Goal: Task Accomplishment & Management: Use online tool/utility

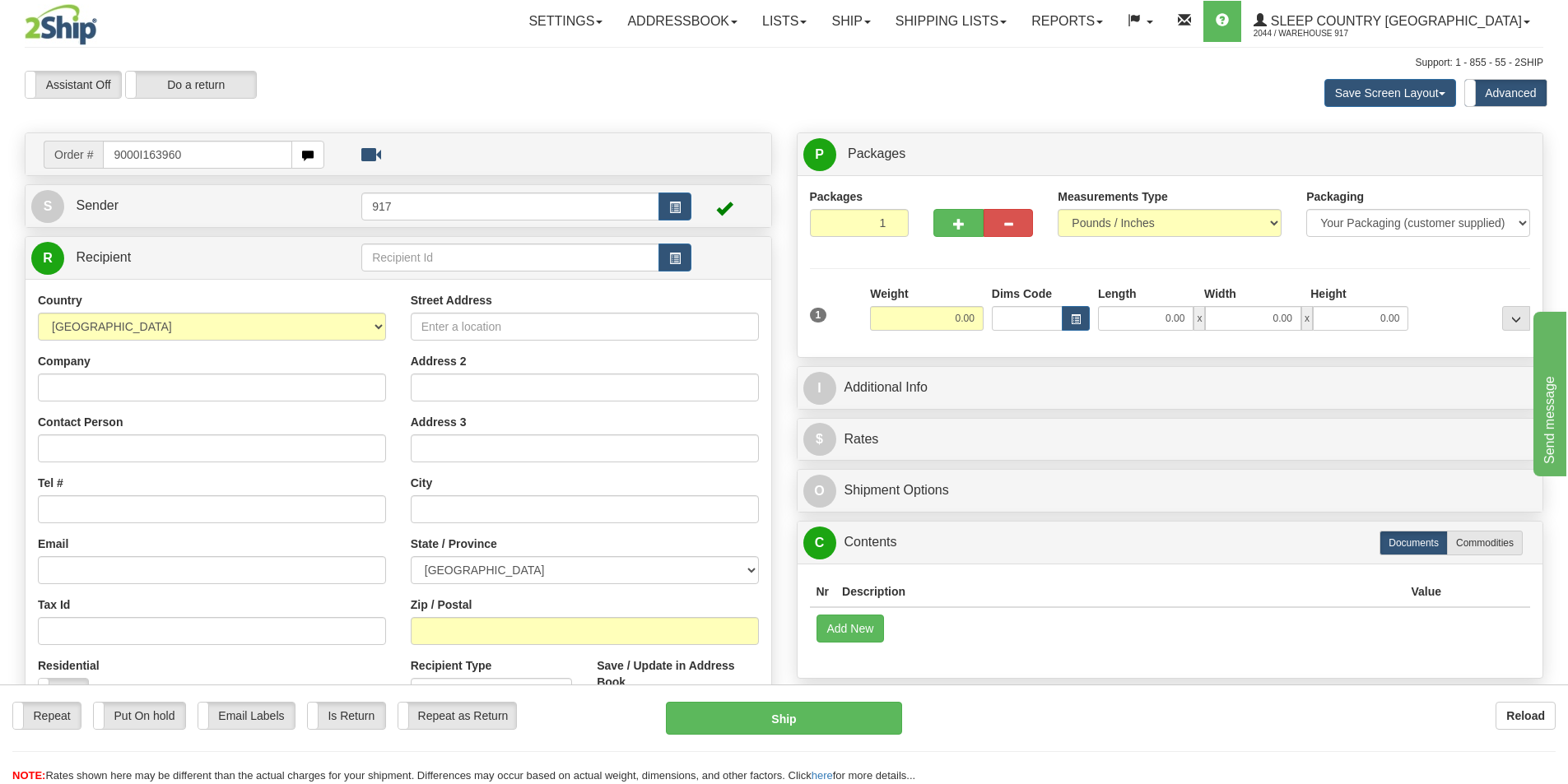
type input "9000I163960"
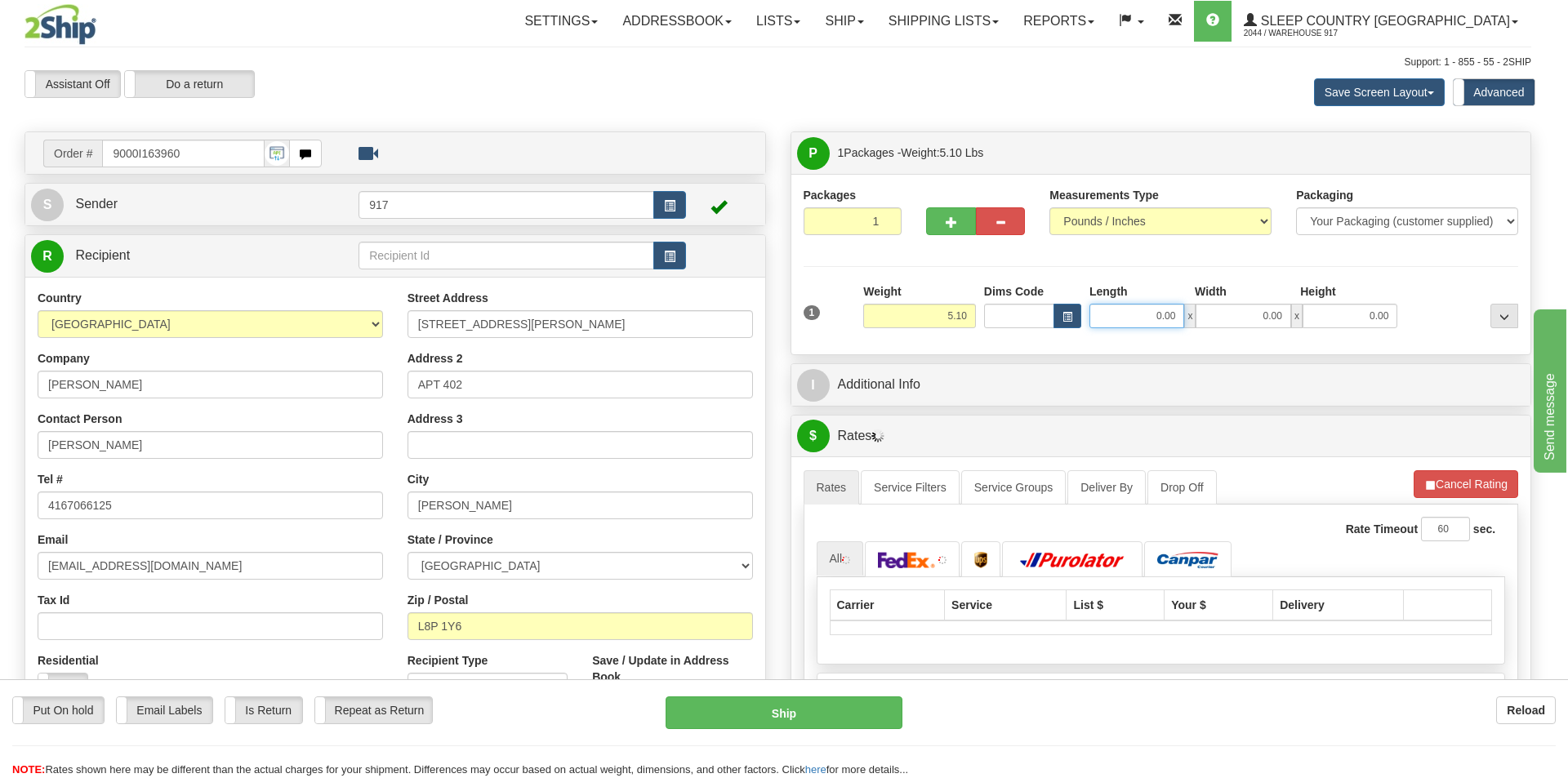
click at [1153, 320] on input "0.00" at bounding box center [1136, 316] width 95 height 24
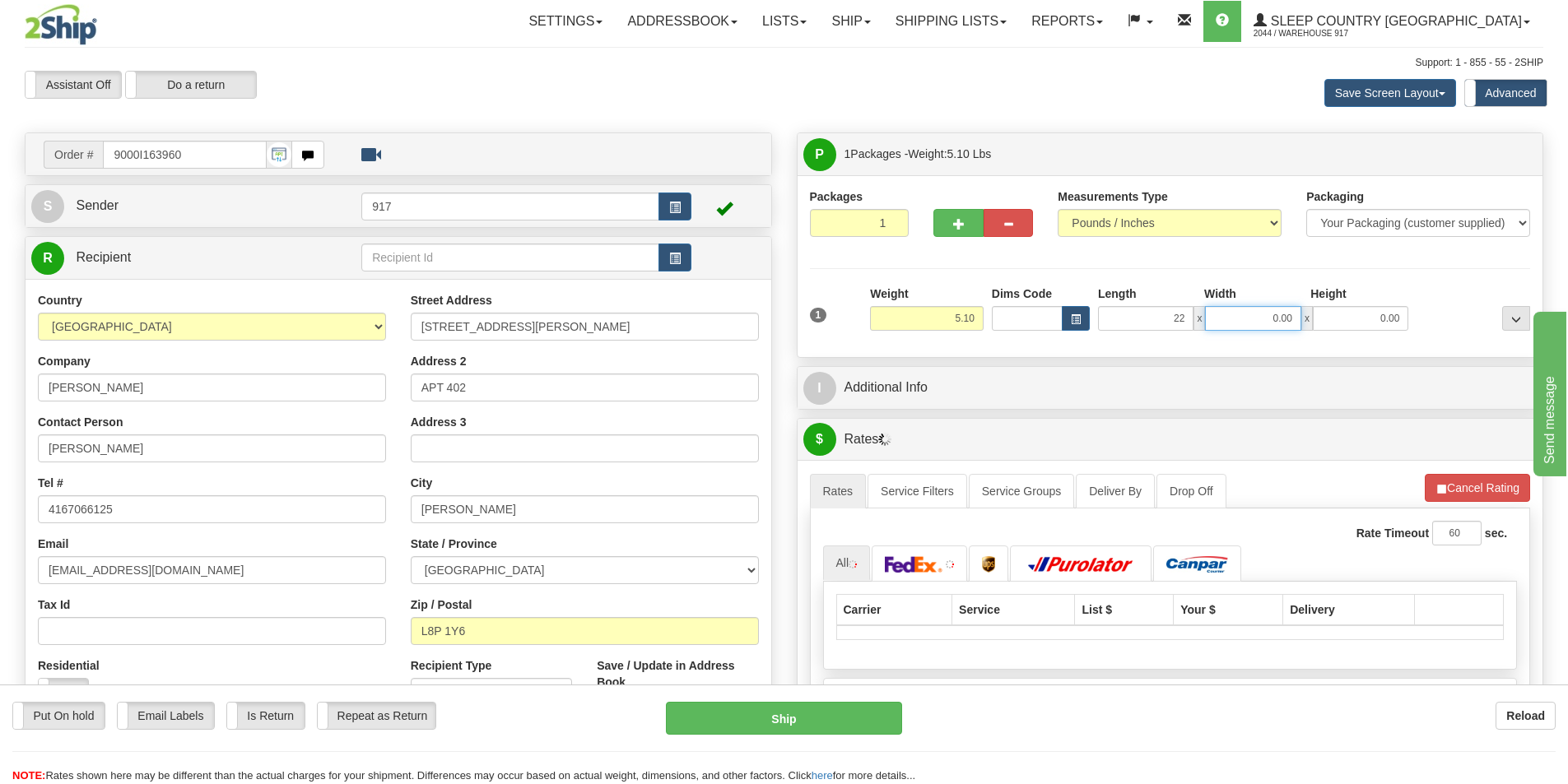
type input "22.00"
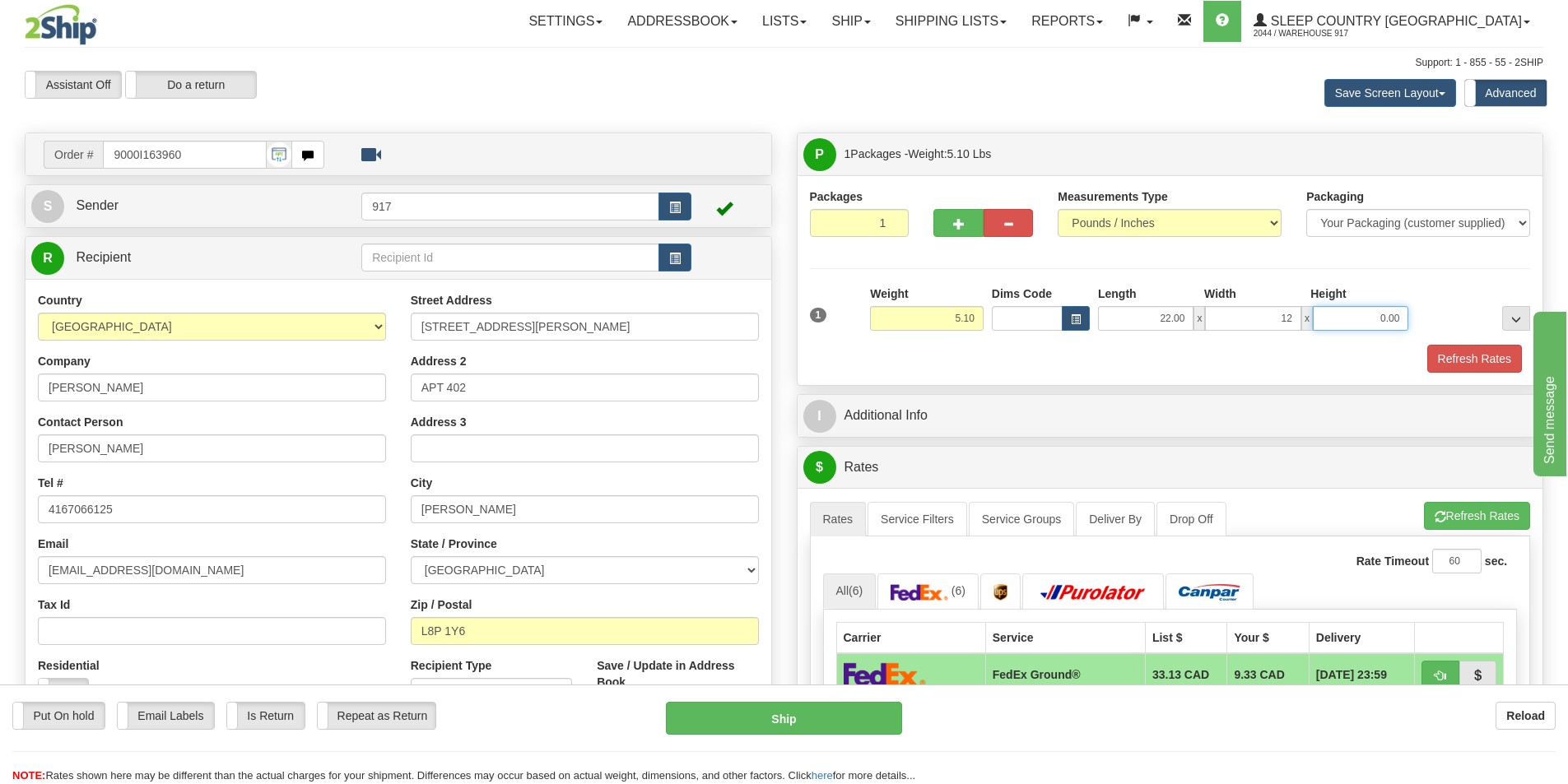
type input "12.00"
click at [1447, 354] on button "Refresh Rates" at bounding box center [1474, 359] width 94 height 28
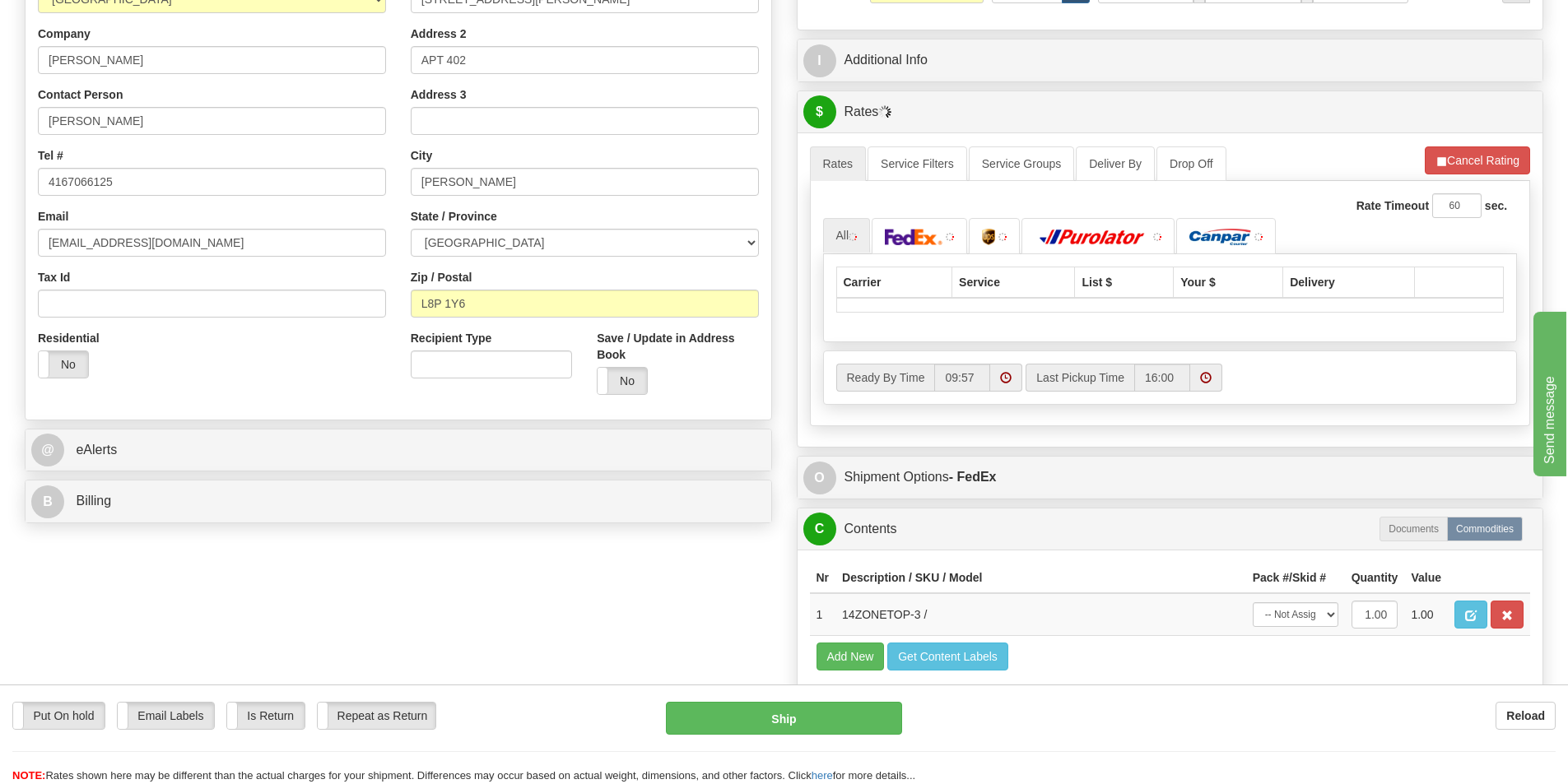
scroll to position [329, 0]
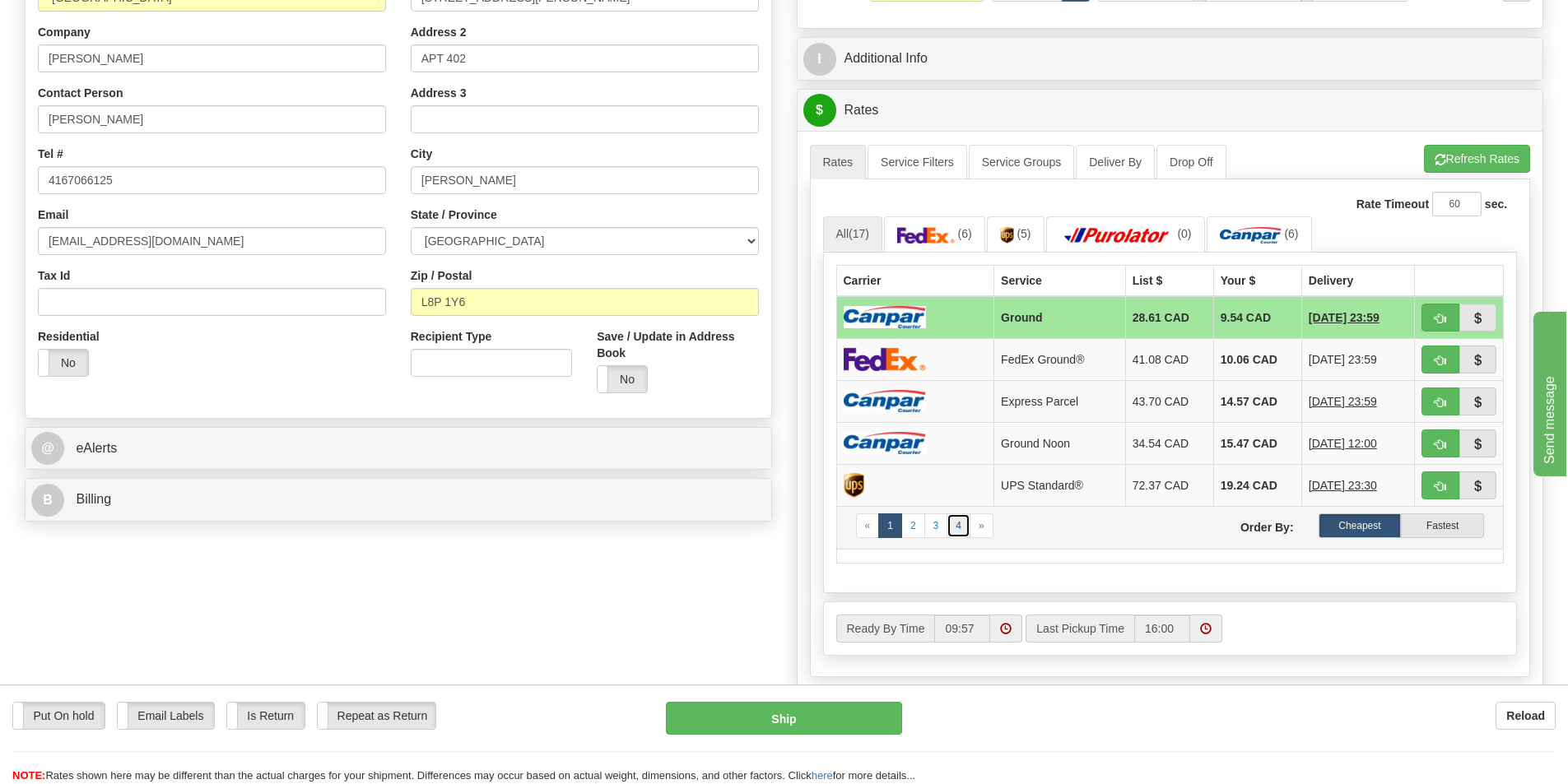
click at [957, 526] on link "4" at bounding box center [958, 525] width 24 height 25
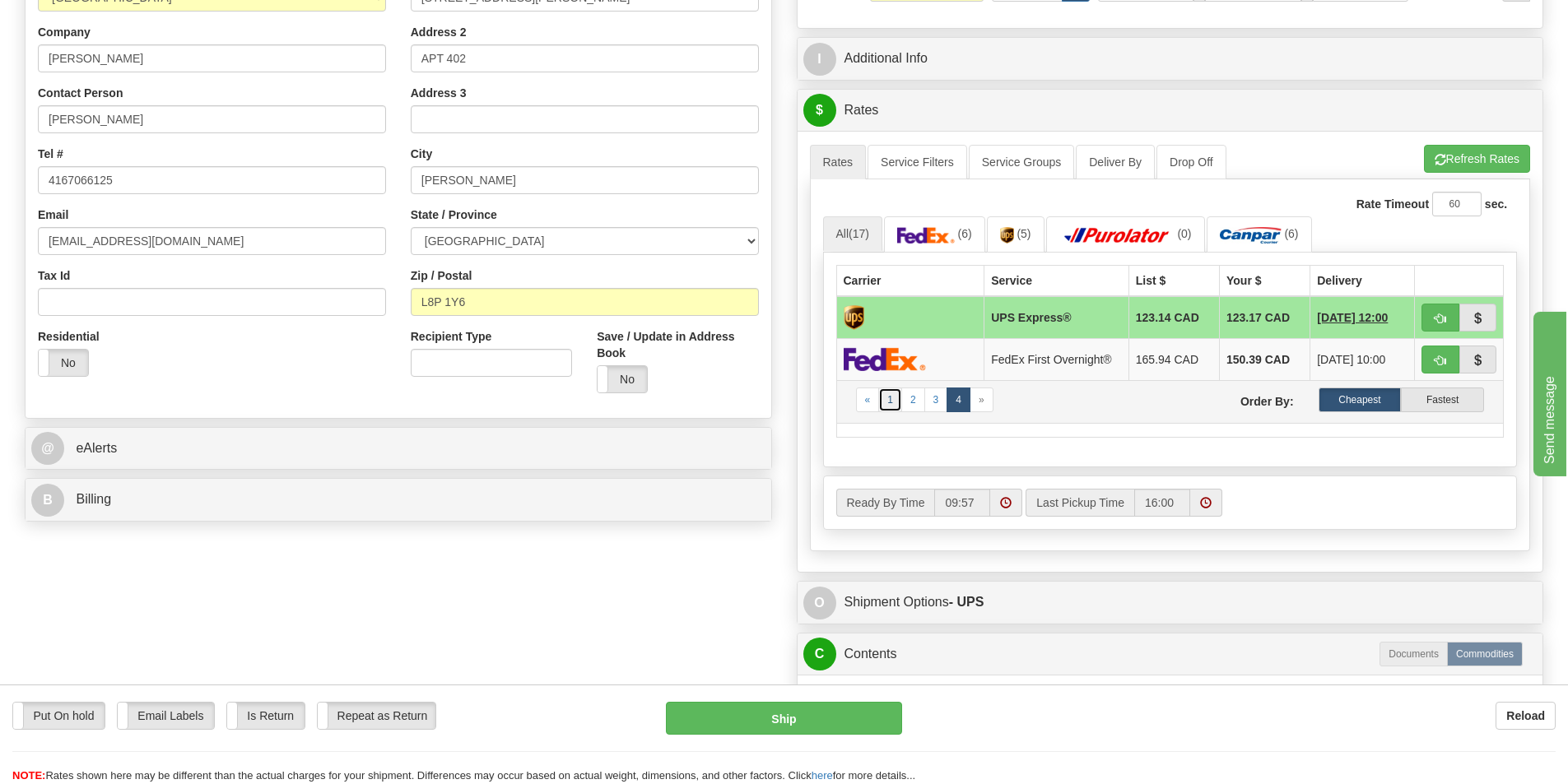
click at [892, 397] on link "1" at bounding box center [890, 400] width 24 height 25
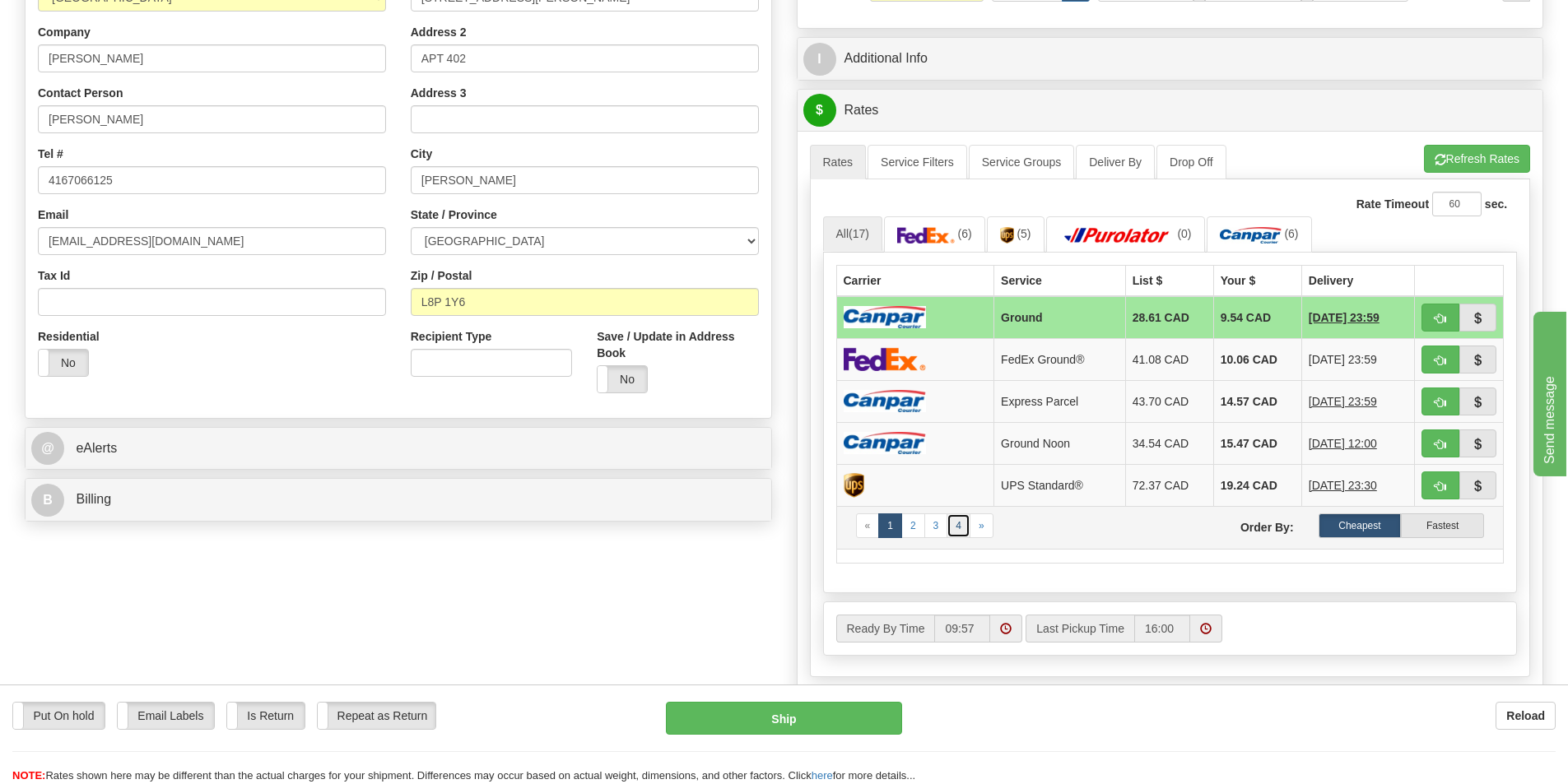
click at [965, 535] on link "4" at bounding box center [958, 525] width 24 height 25
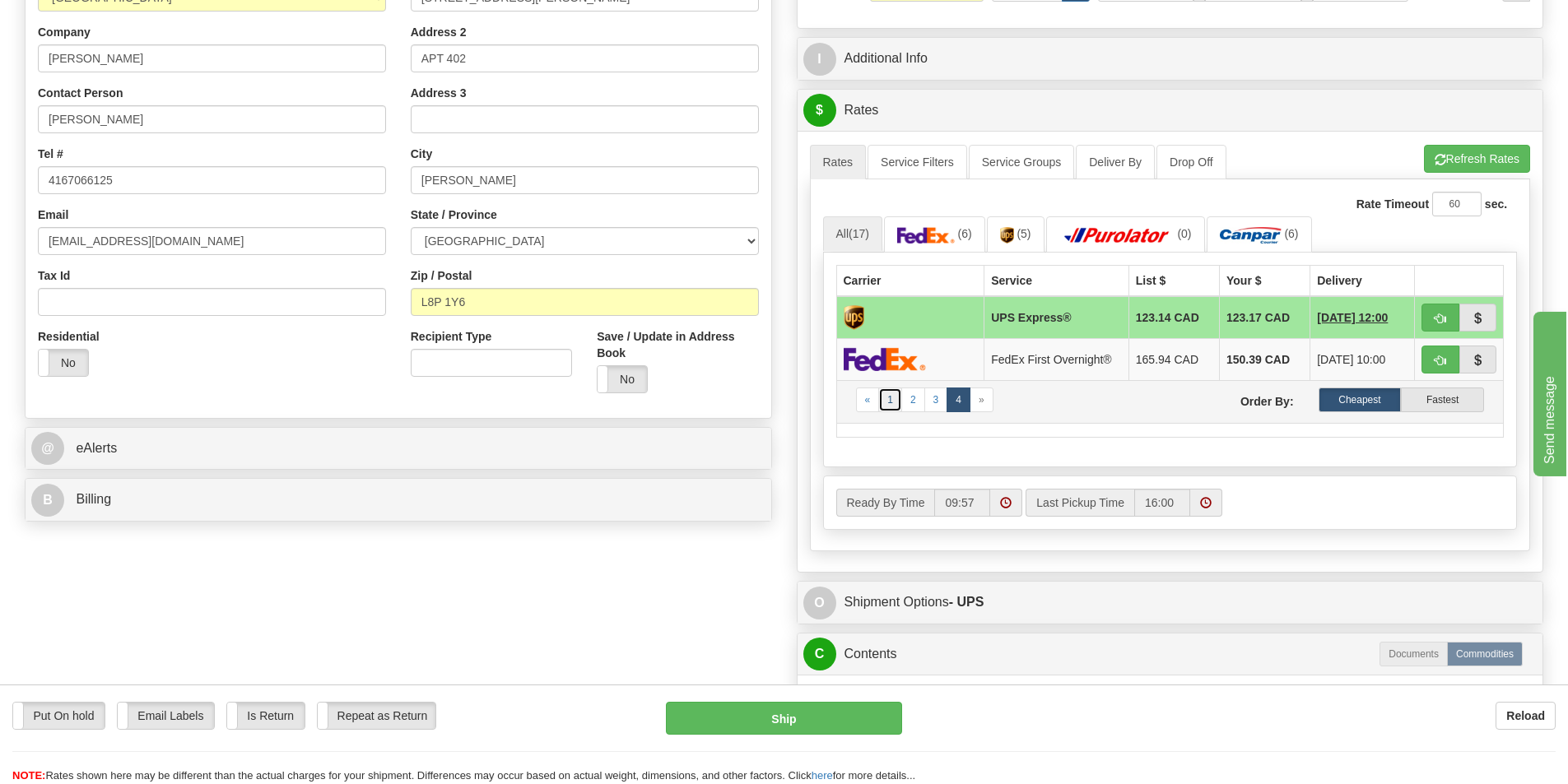
click at [886, 401] on link "1" at bounding box center [890, 400] width 24 height 25
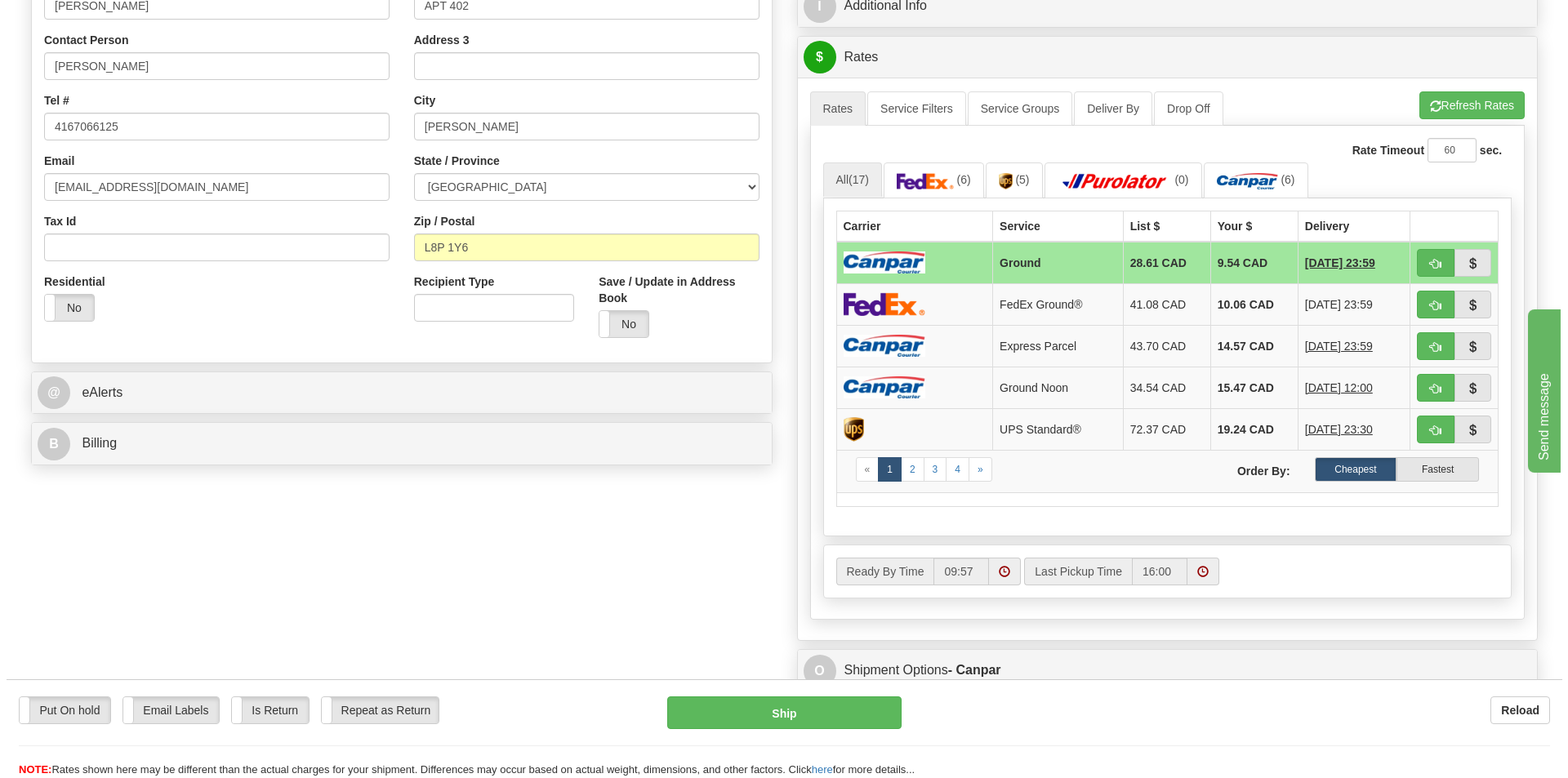
scroll to position [653, 0]
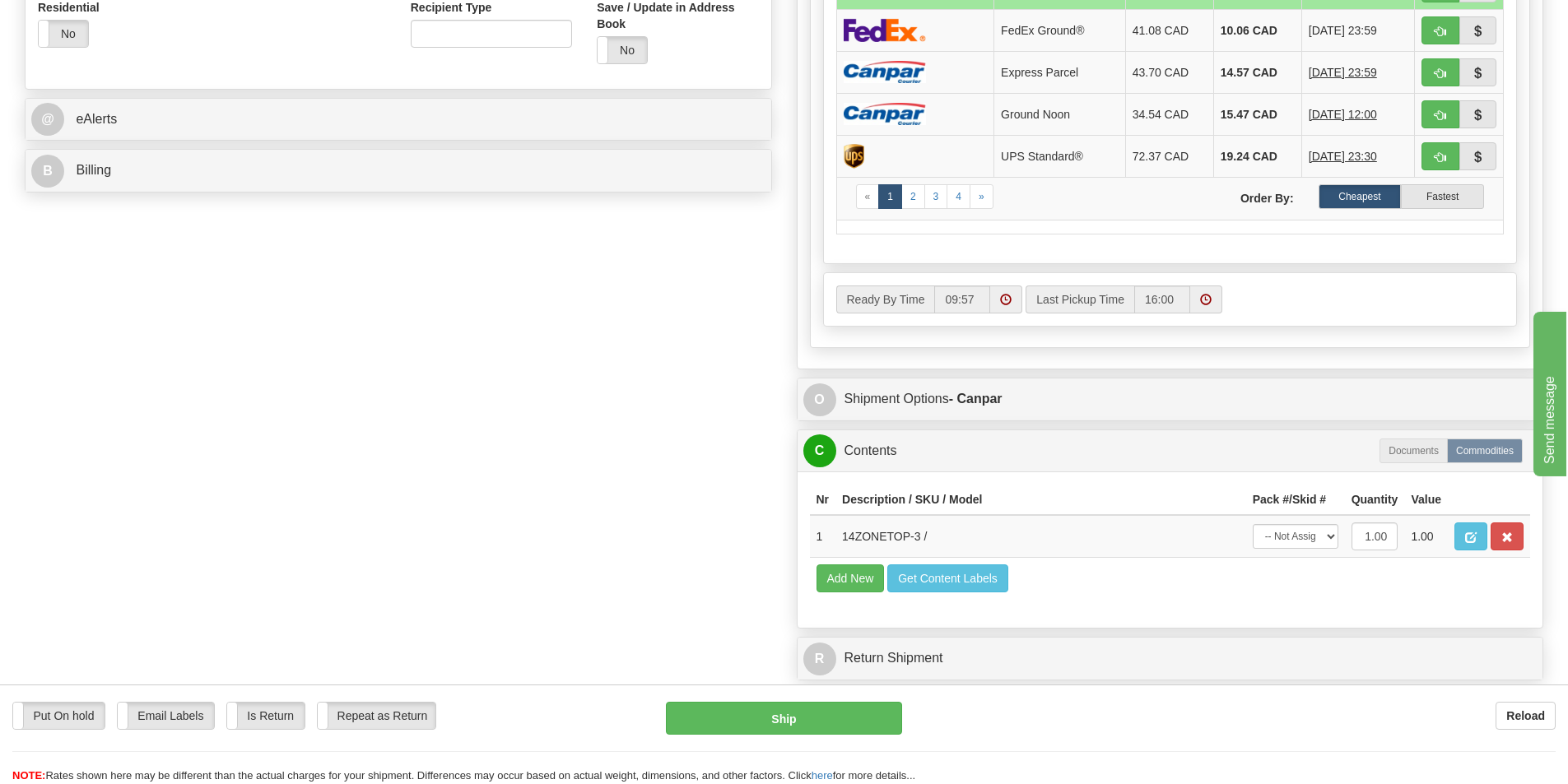
click at [793, 740] on div "Put On hold Put On hold Email Labels Email Labels Edit Is Return Is Return Repe…" at bounding box center [784, 742] width 1568 height 82
click at [805, 723] on button "Ship" at bounding box center [784, 718] width 236 height 33
type input "1"
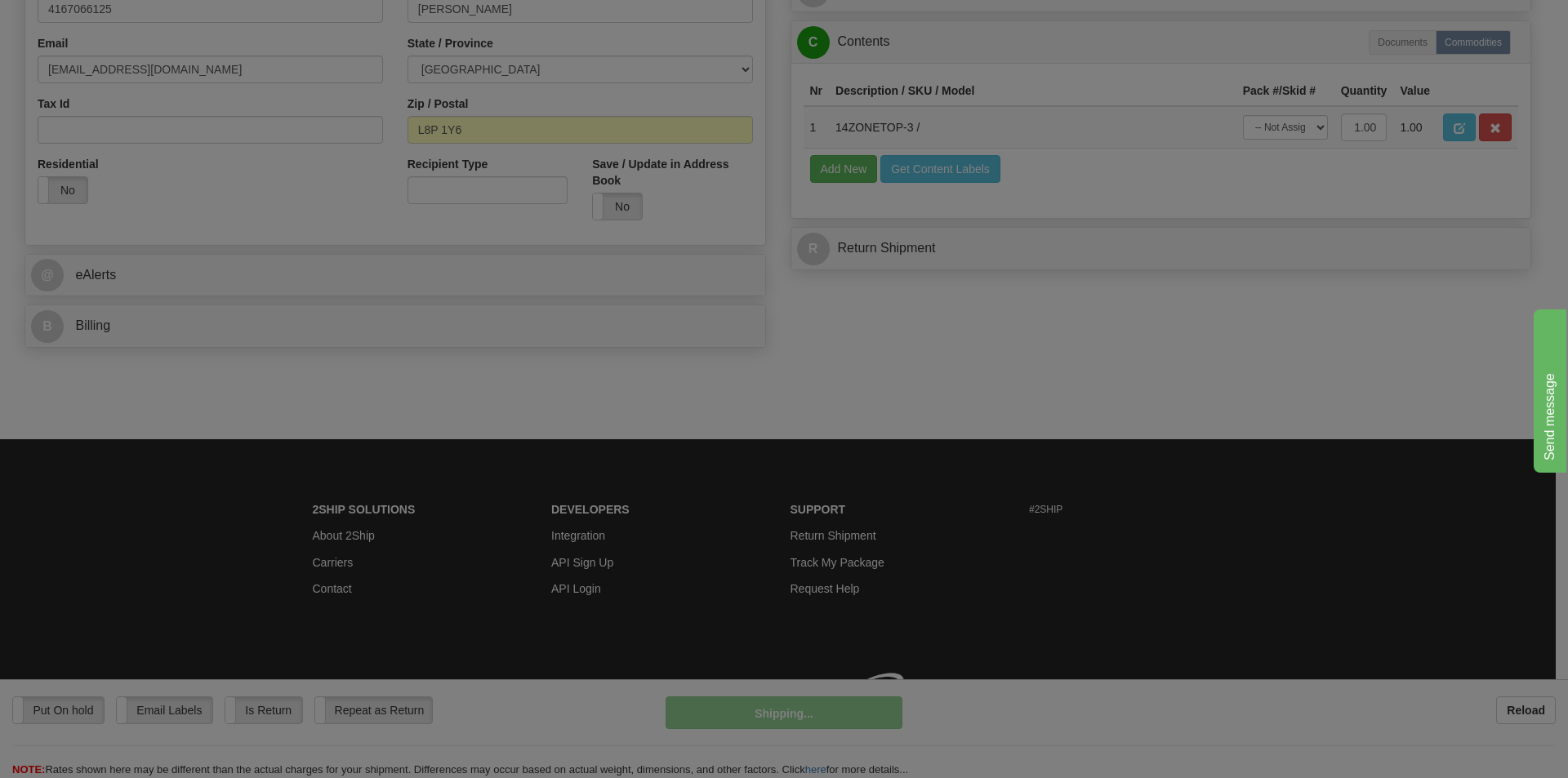
scroll to position [521, 0]
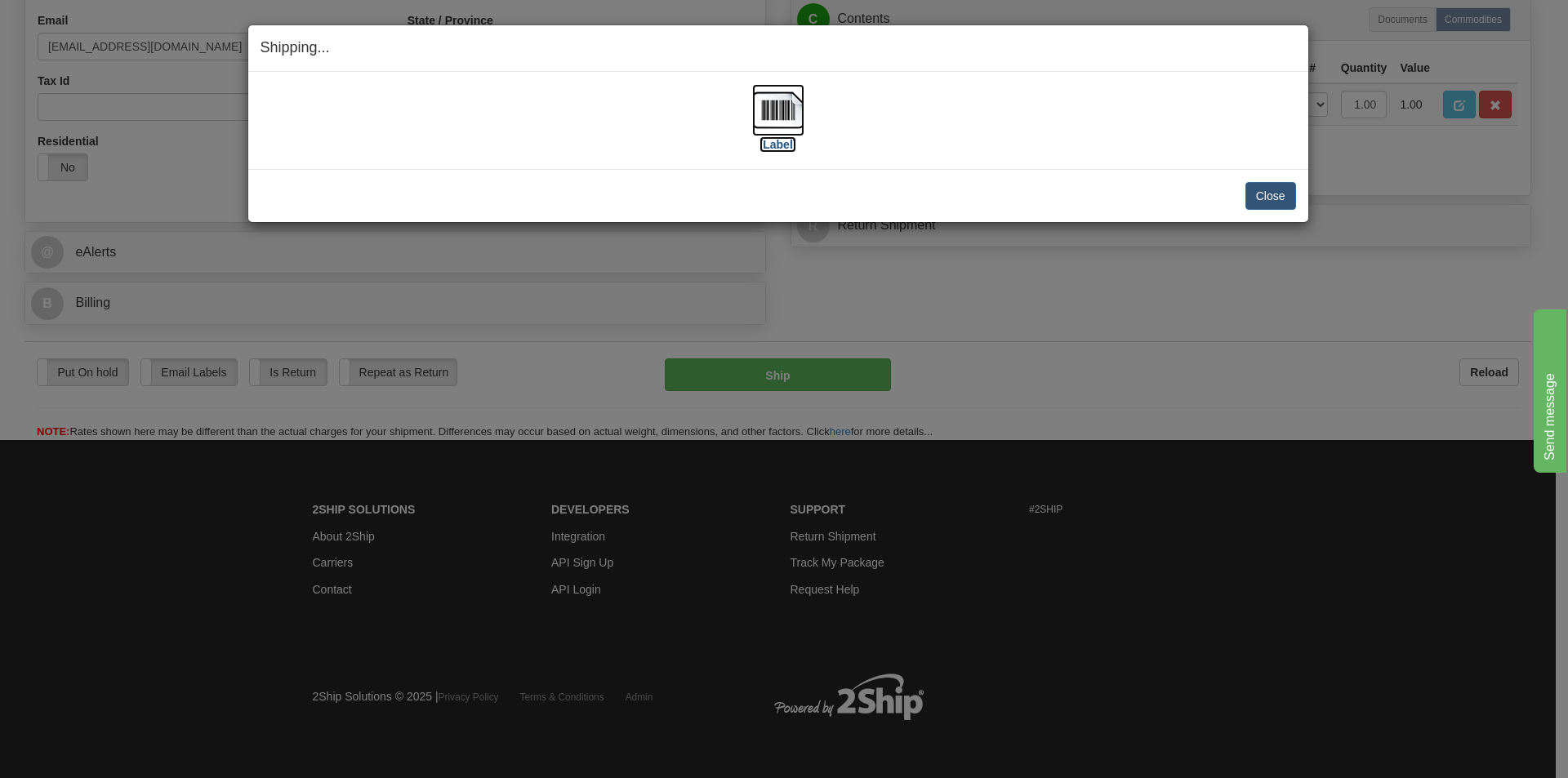
click at [791, 111] on img at bounding box center [778, 110] width 52 height 52
click at [1271, 194] on button "Close" at bounding box center [1270, 197] width 51 height 28
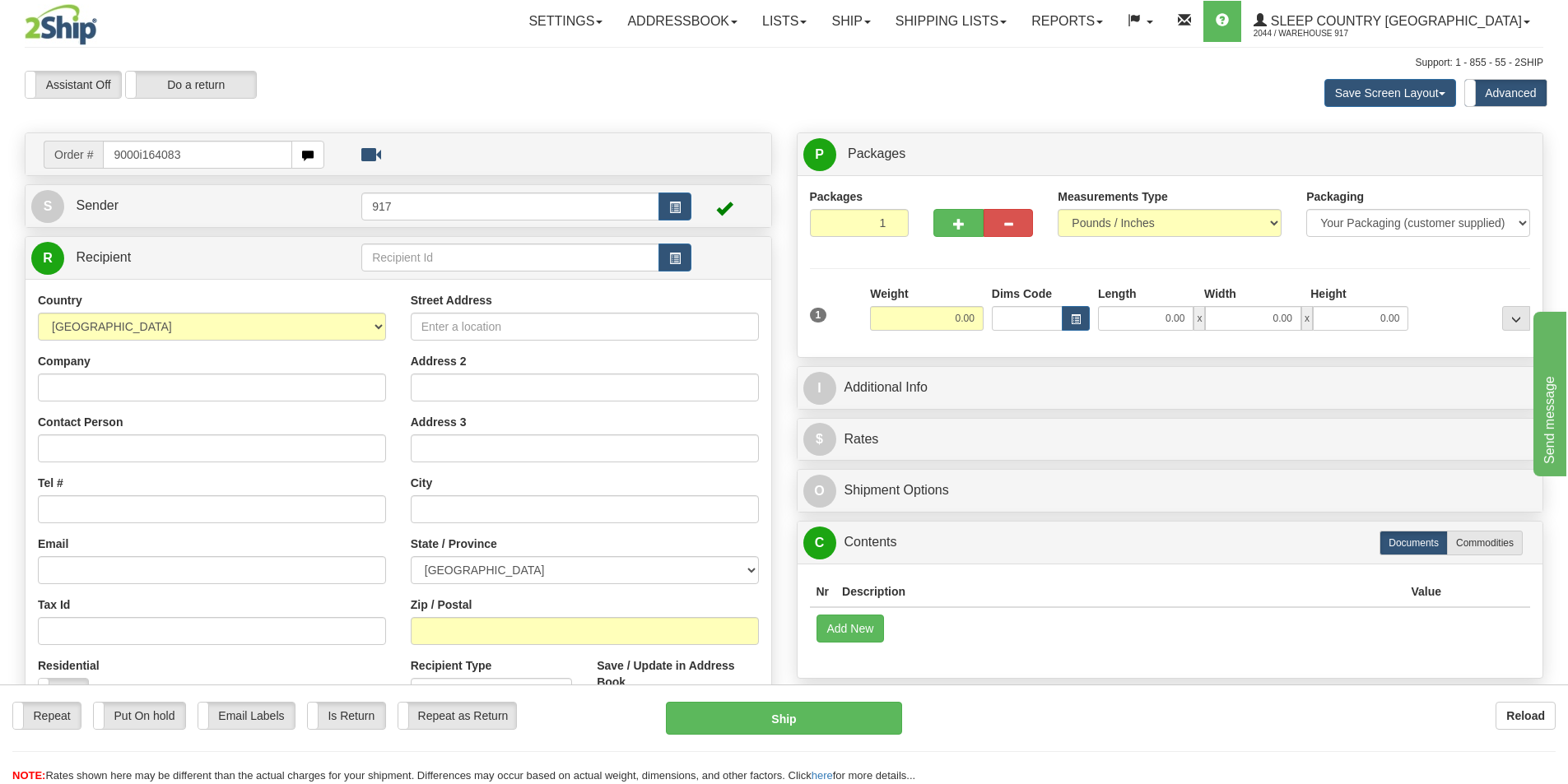
type input "9000i164083"
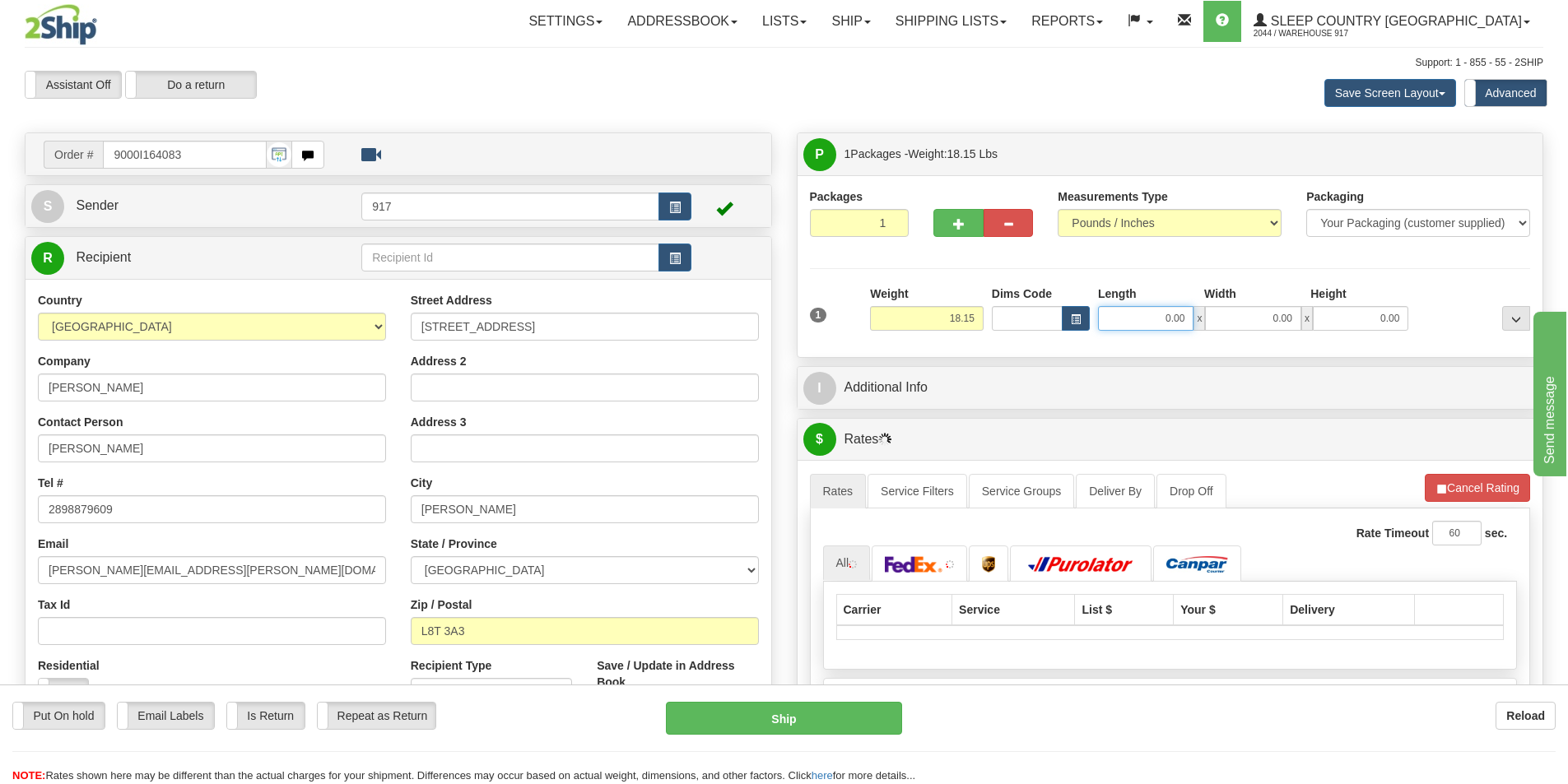
click at [1172, 319] on input "0.00" at bounding box center [1145, 318] width 95 height 25
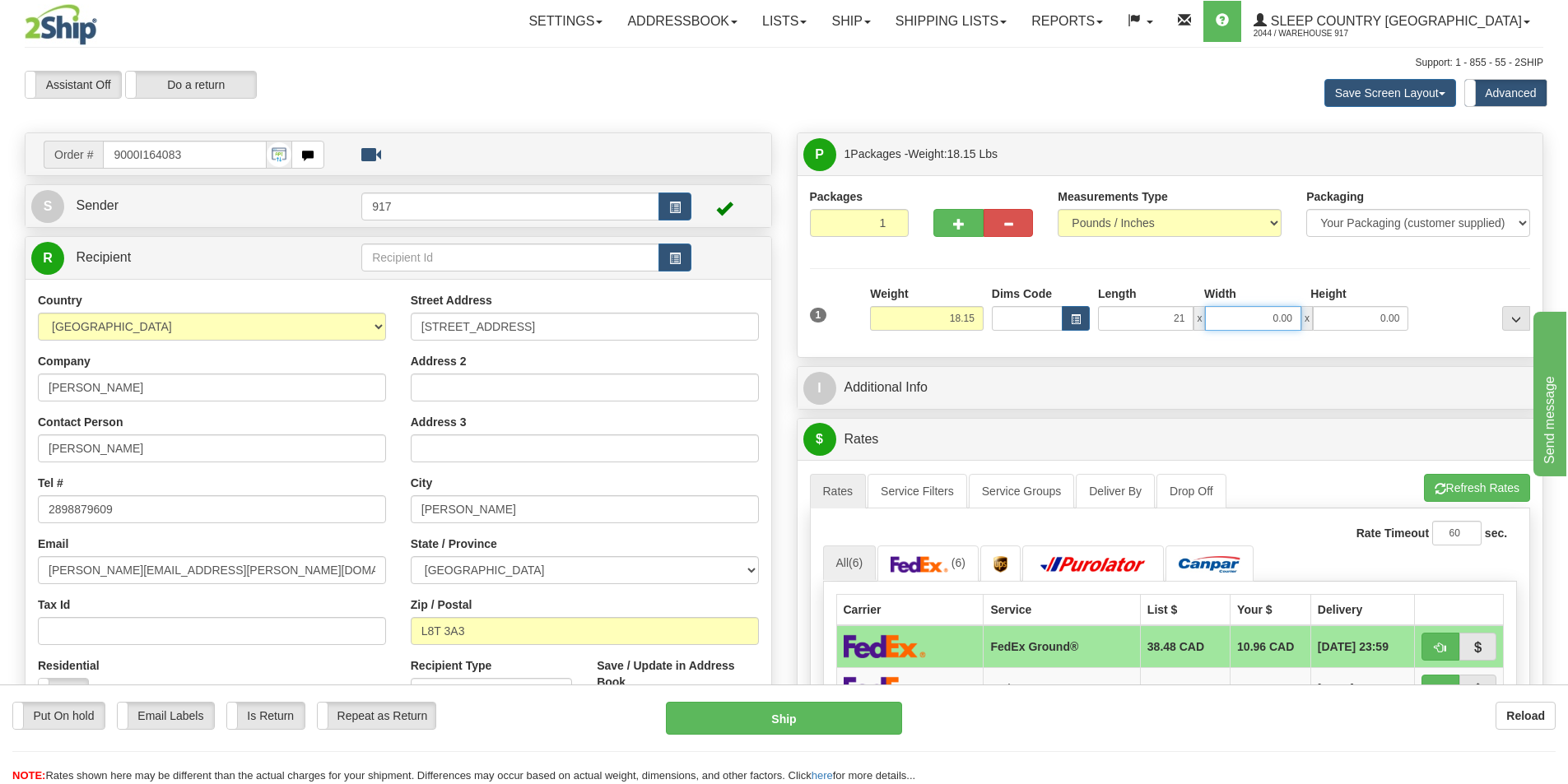
type input "21.00"
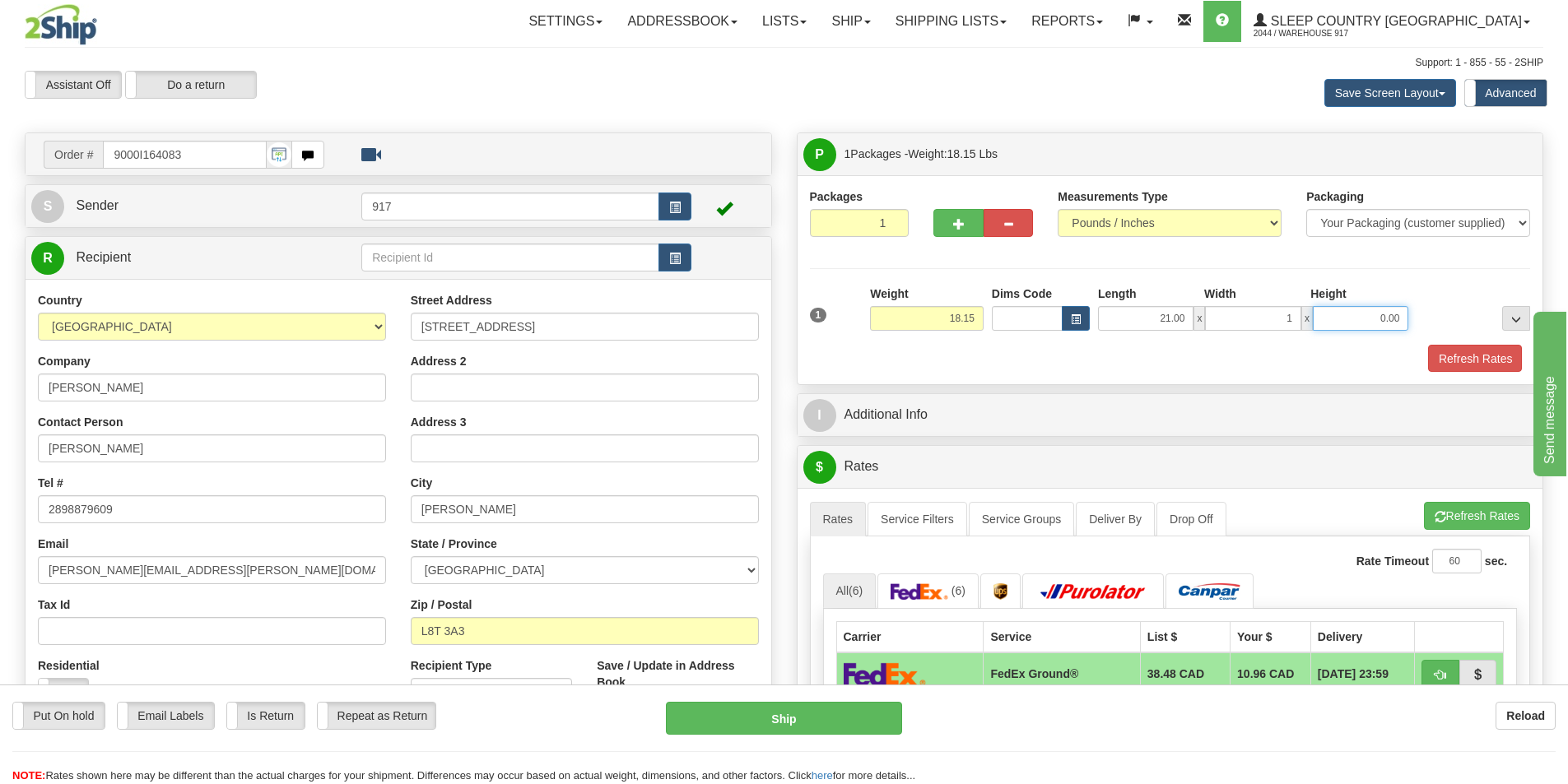
type input "1.00"
type input "11.00"
click at [1243, 319] on input "1.00" at bounding box center [1252, 318] width 95 height 25
type input "11.00"
click at [1446, 361] on button "Refresh Rates" at bounding box center [1474, 359] width 94 height 28
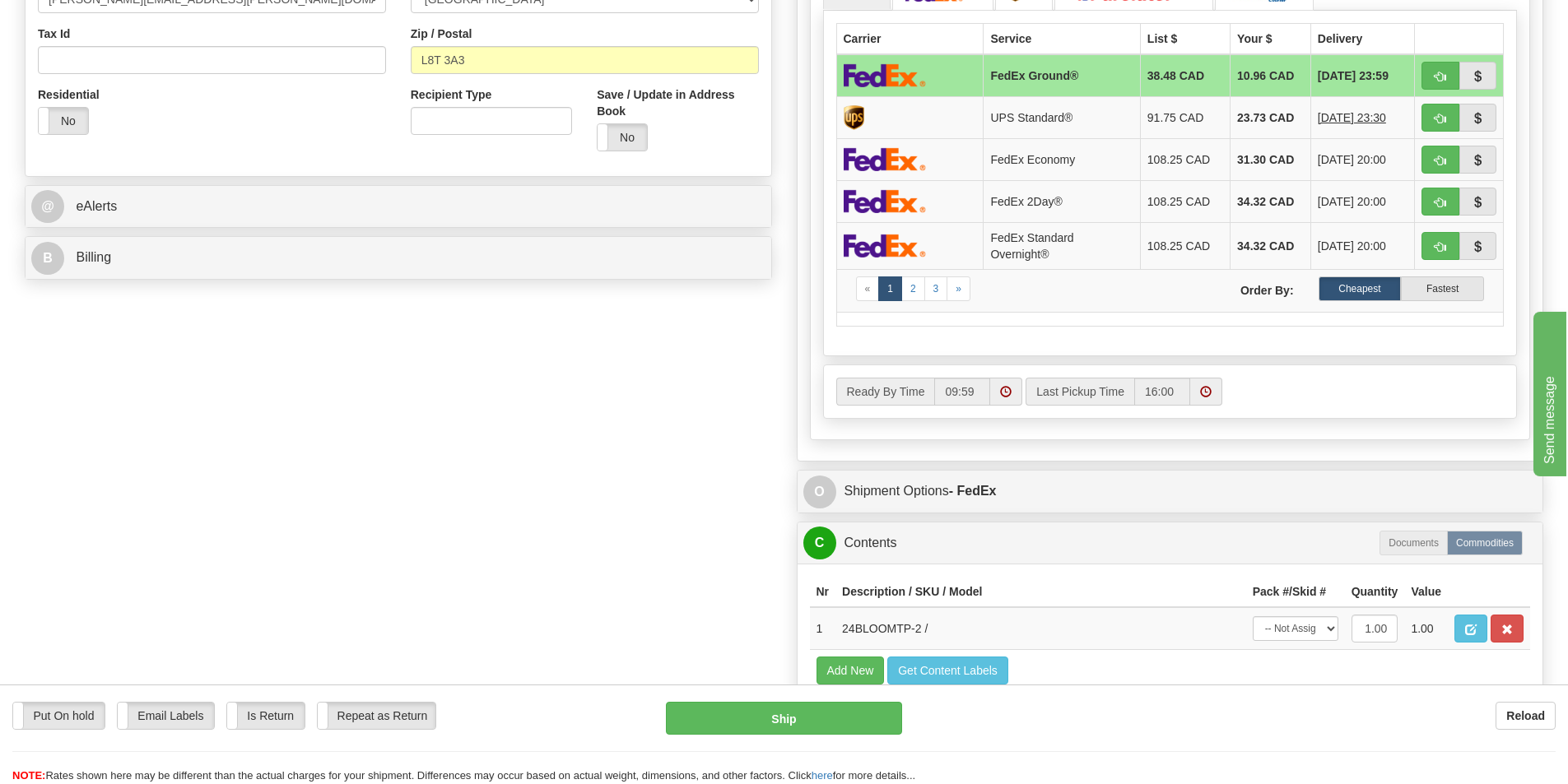
scroll to position [576, 0]
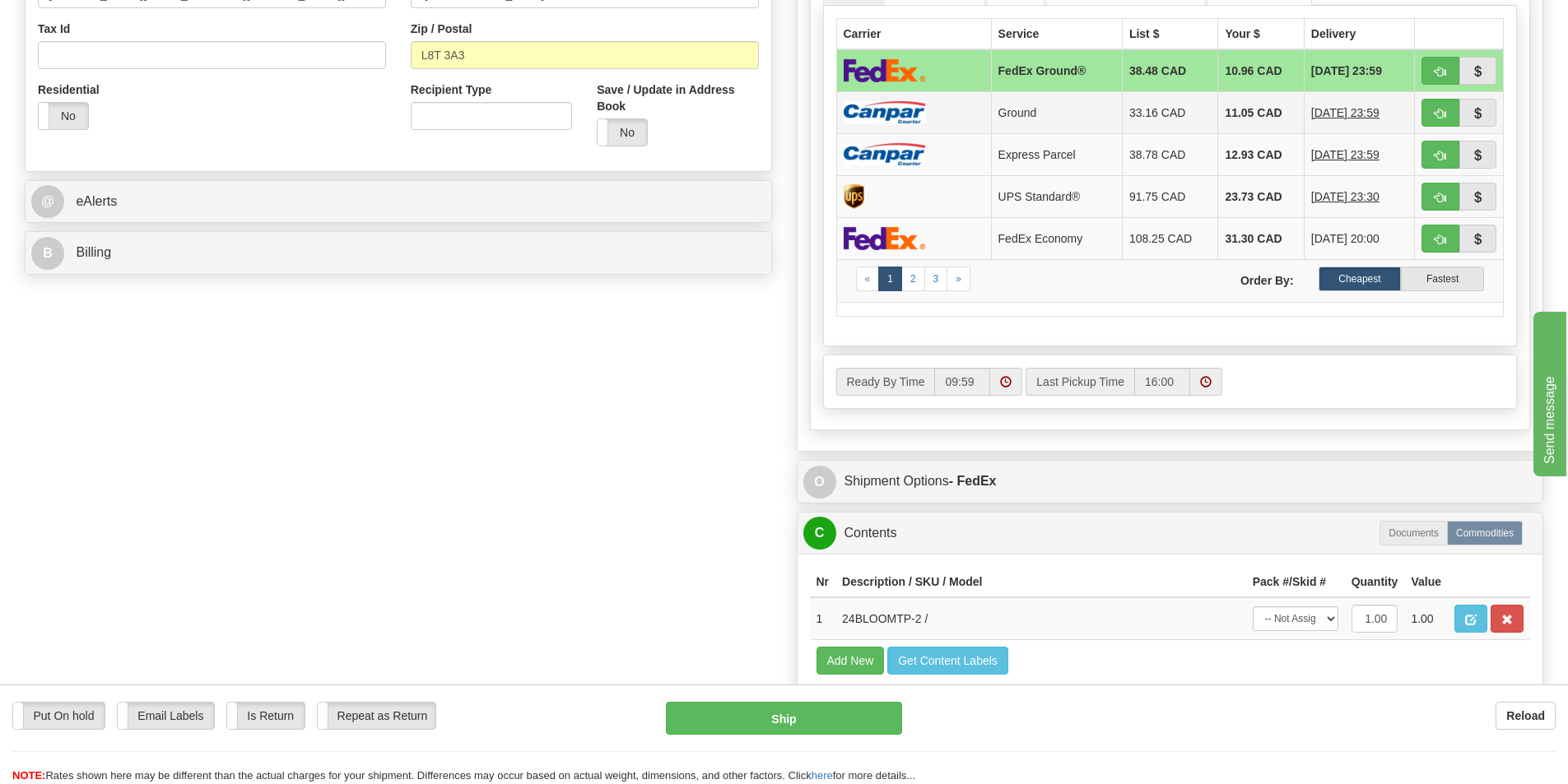
click at [1153, 109] on td "33.16 CAD" at bounding box center [1170, 112] width 96 height 42
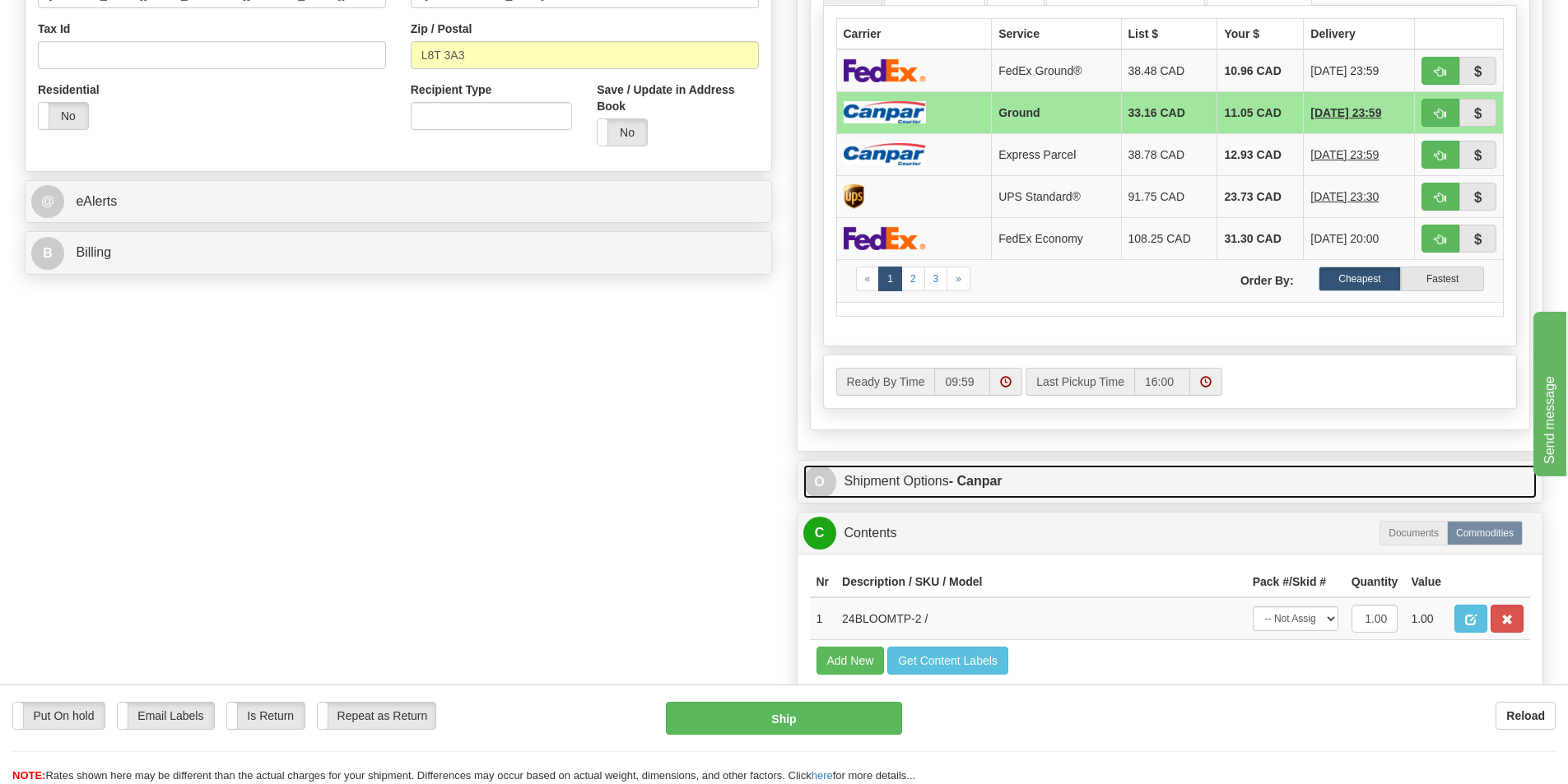
click at [1021, 480] on link "O Shipment Options - Canpar" at bounding box center [1170, 482] width 734 height 34
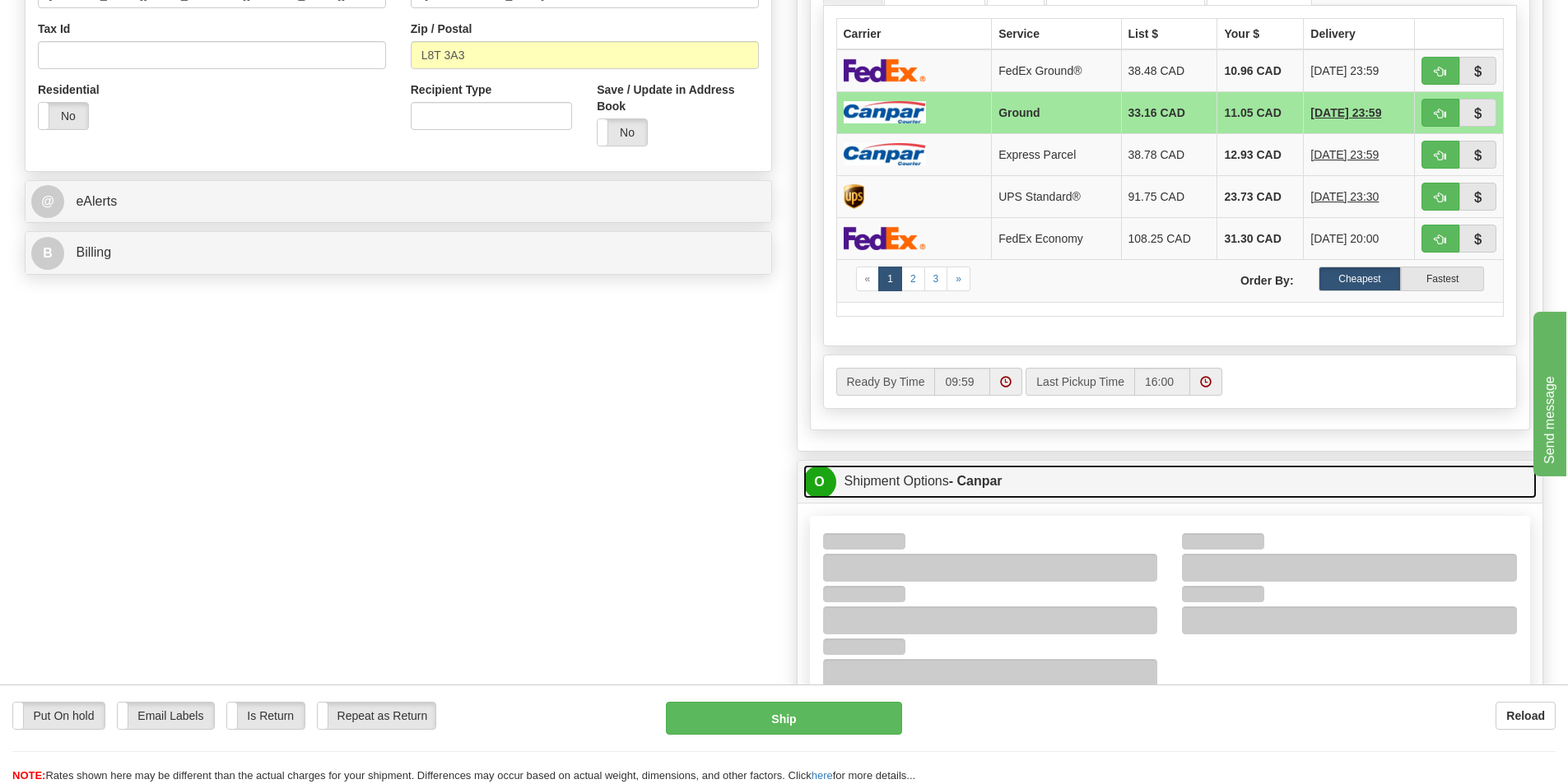
click at [1021, 493] on link "O Shipment Options - Canpar" at bounding box center [1170, 482] width 734 height 34
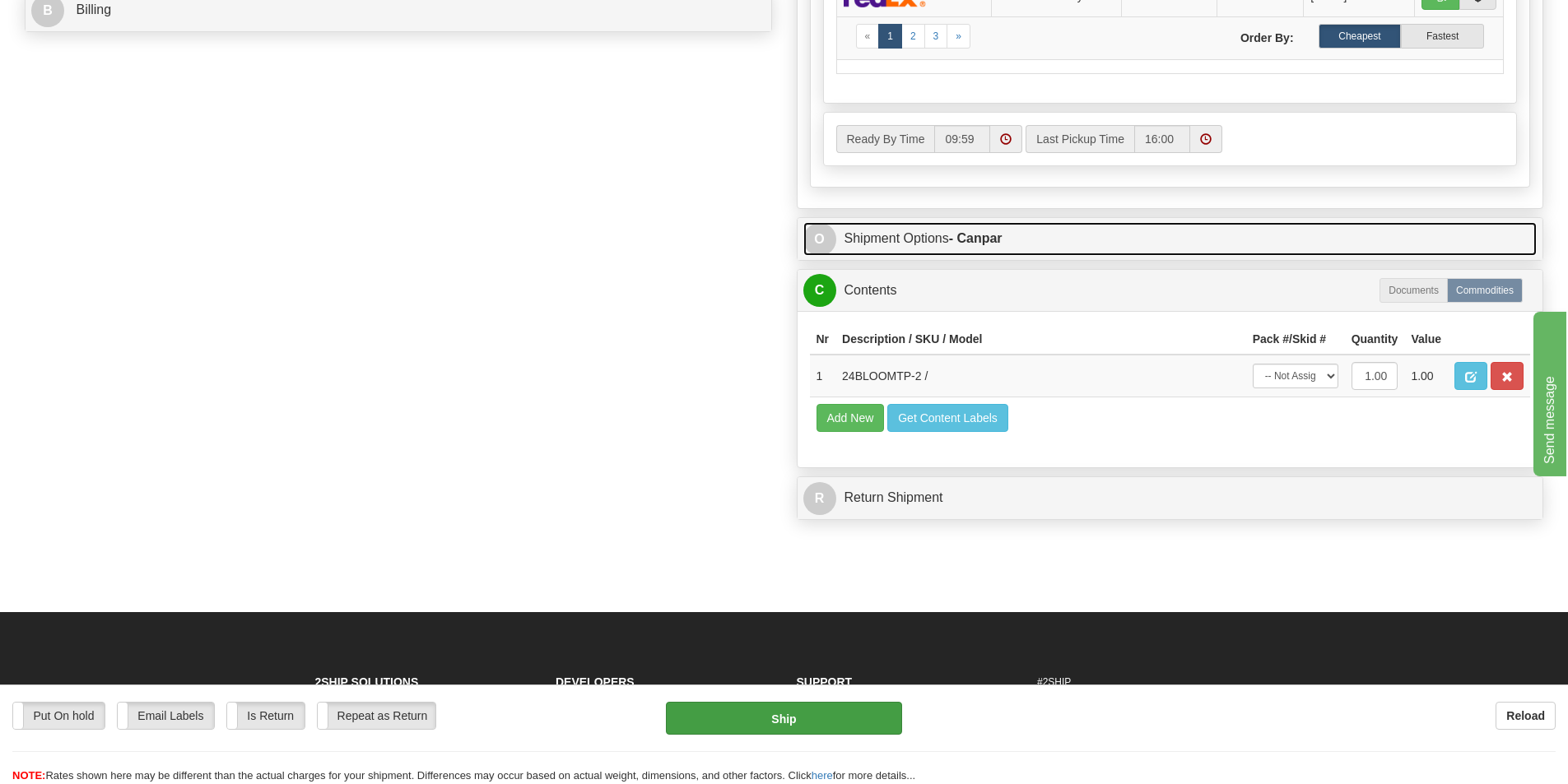
scroll to position [823, 0]
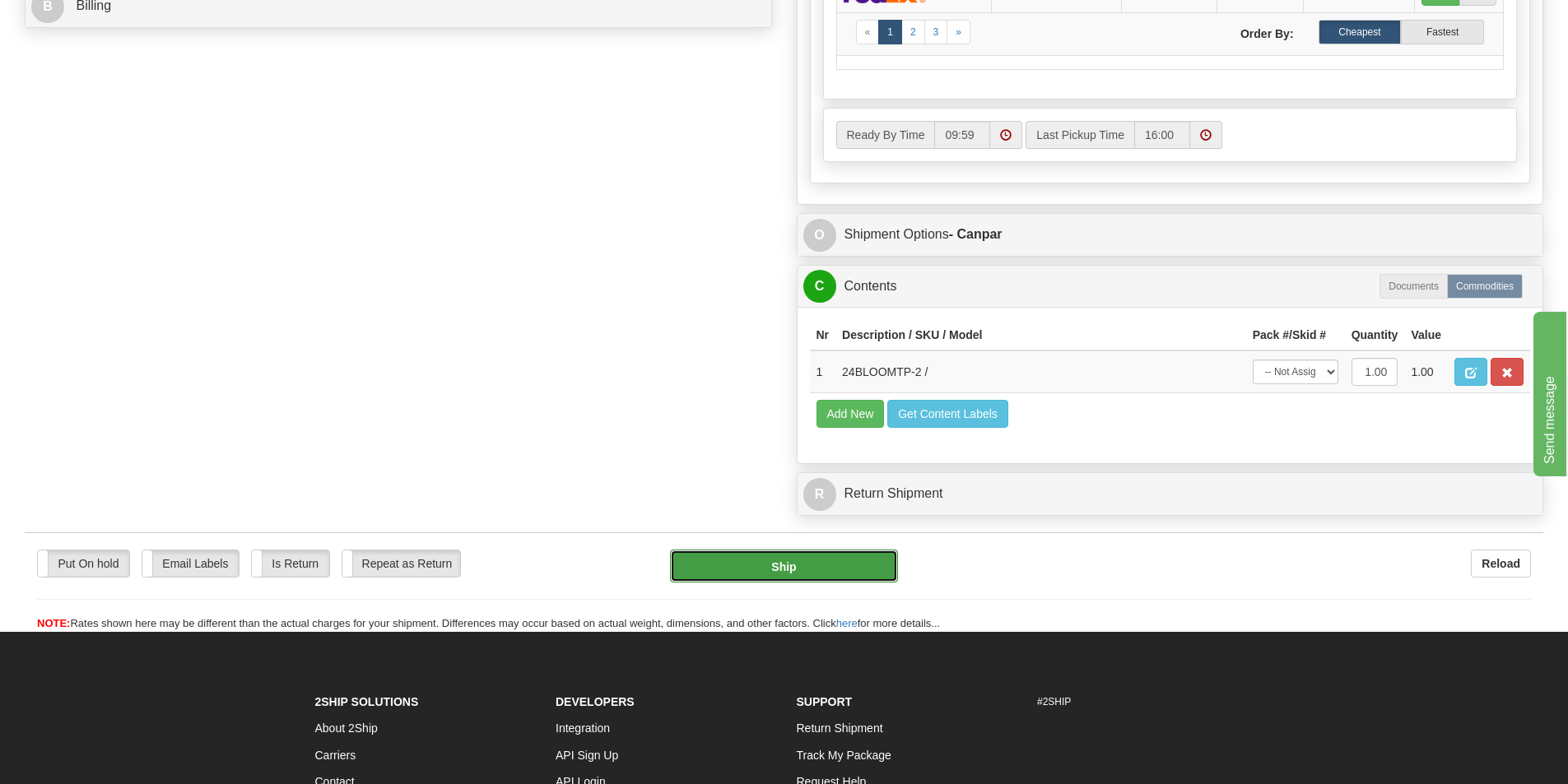
click at [779, 561] on button "Ship" at bounding box center [784, 566] width 228 height 33
type input "1"
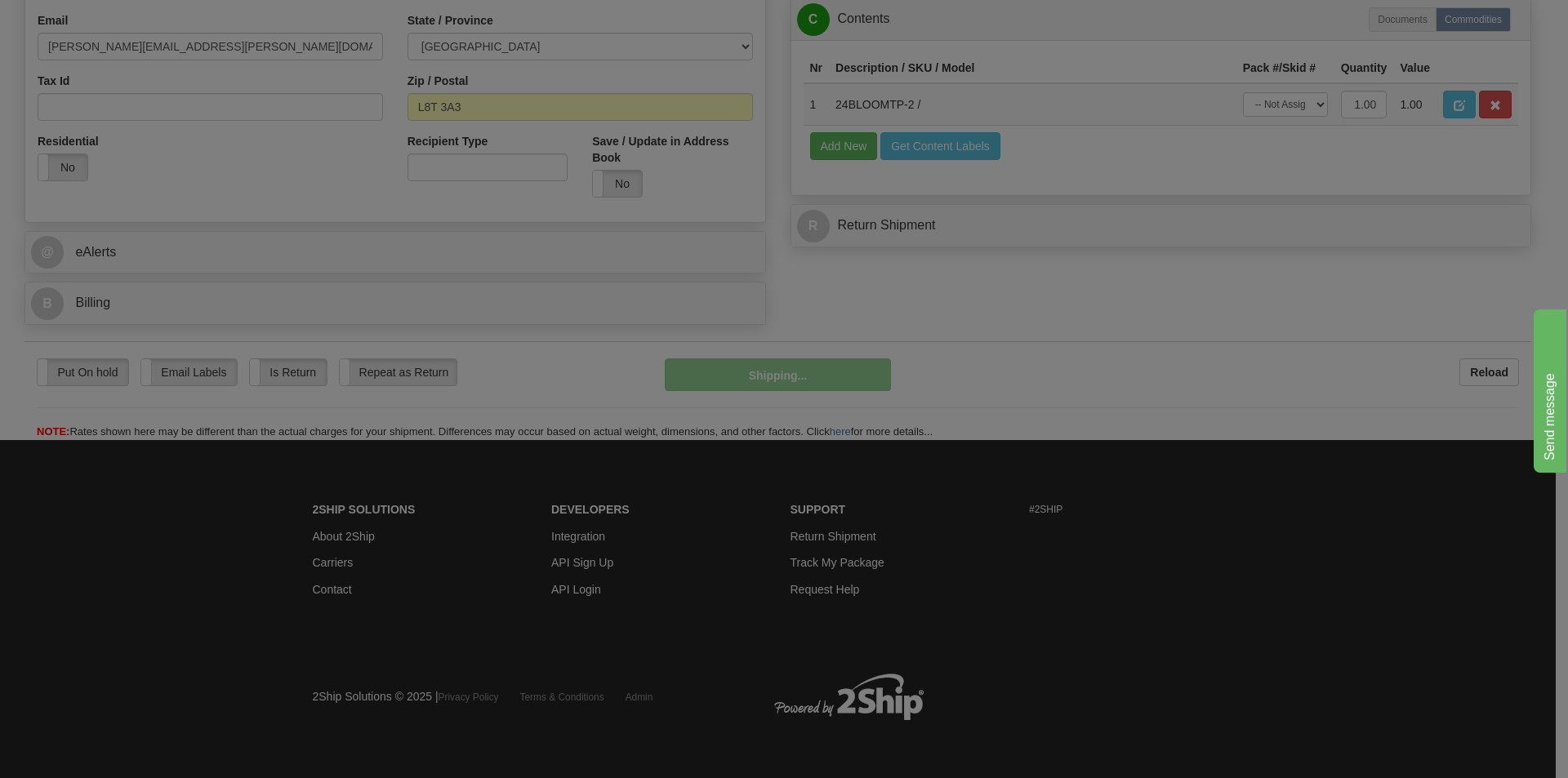
scroll to position [521, 0]
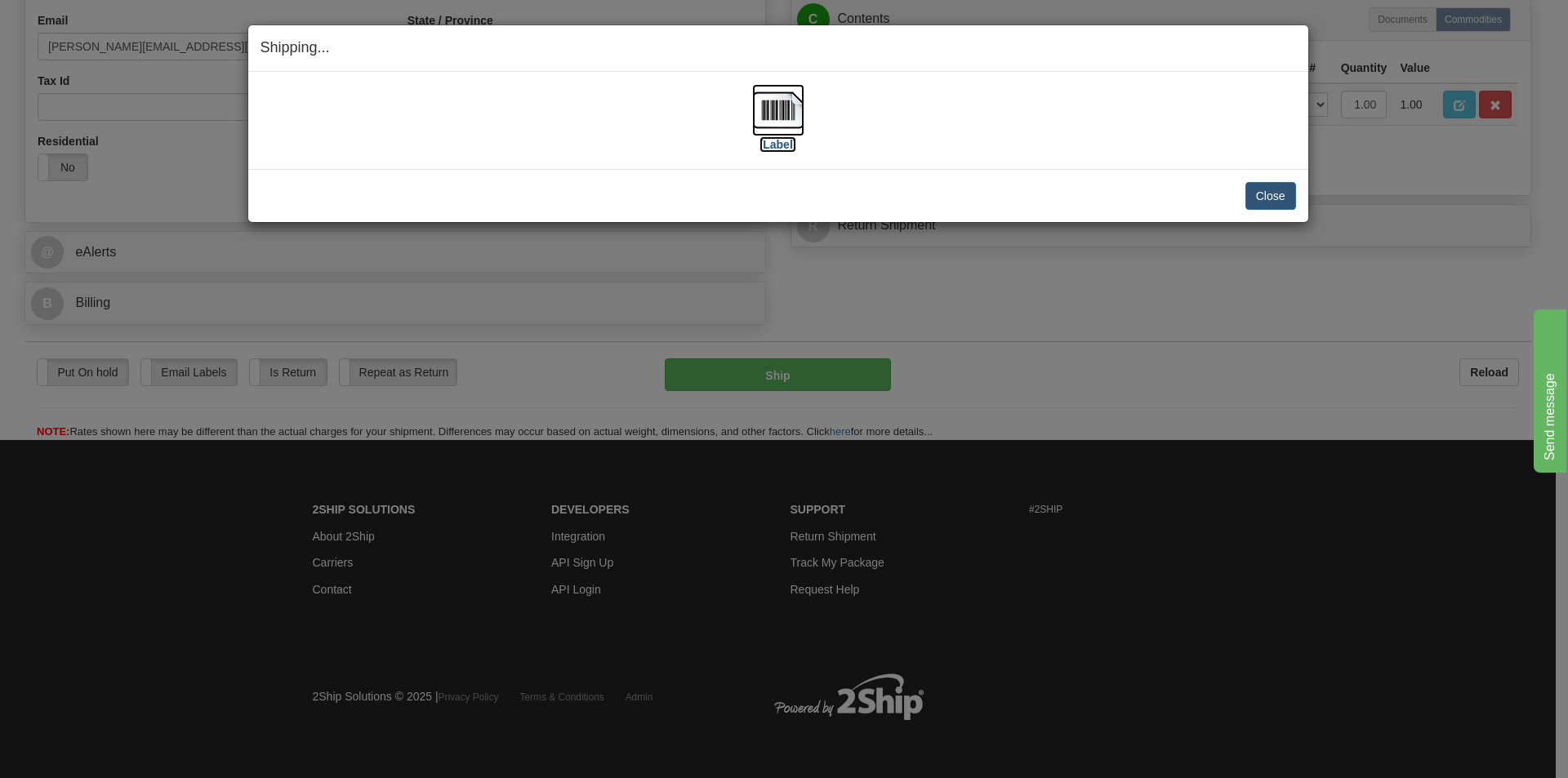
click at [773, 110] on img at bounding box center [778, 110] width 52 height 52
click at [1268, 192] on button "Close" at bounding box center [1270, 197] width 51 height 28
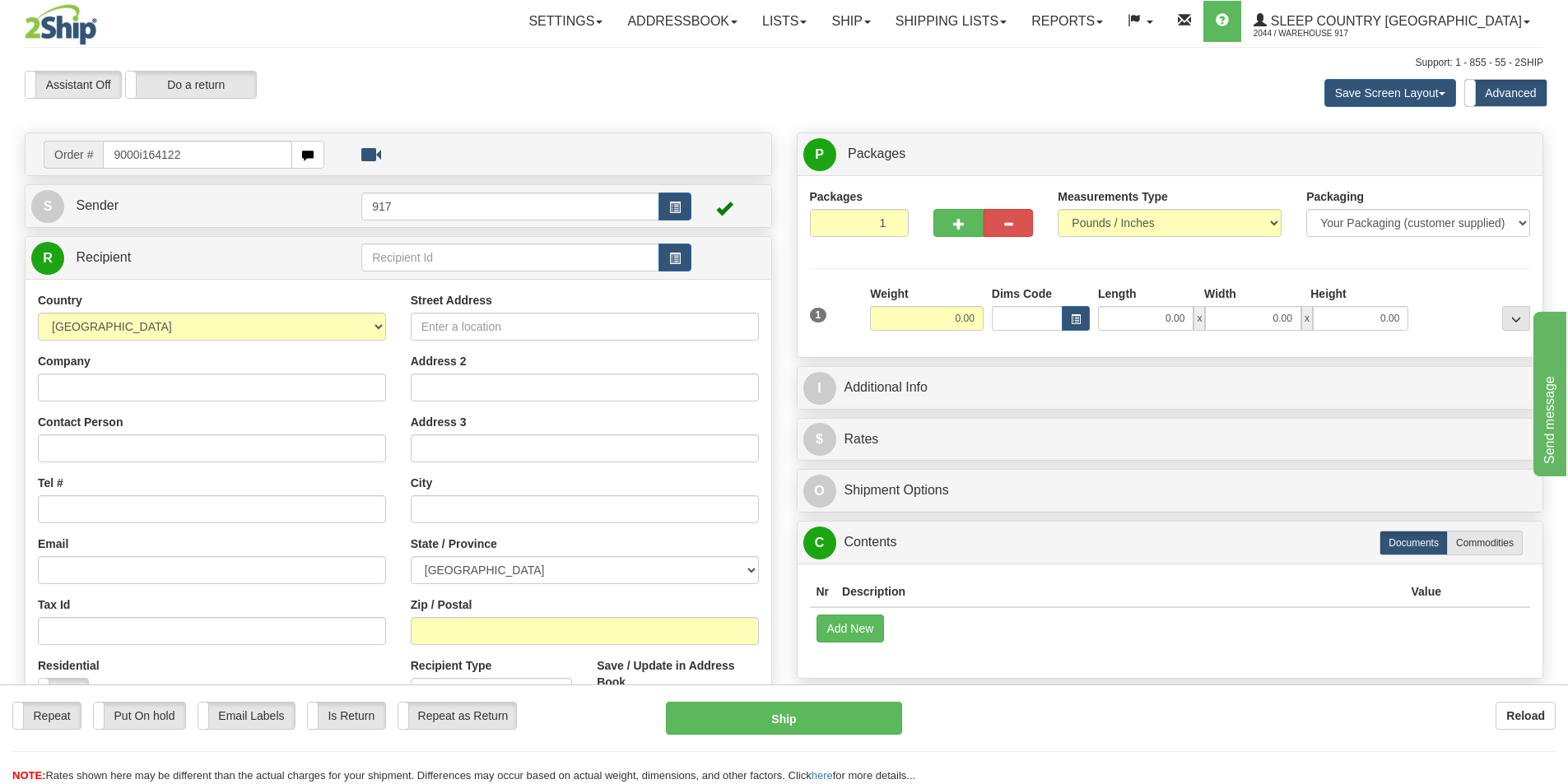
type input "9000i164122"
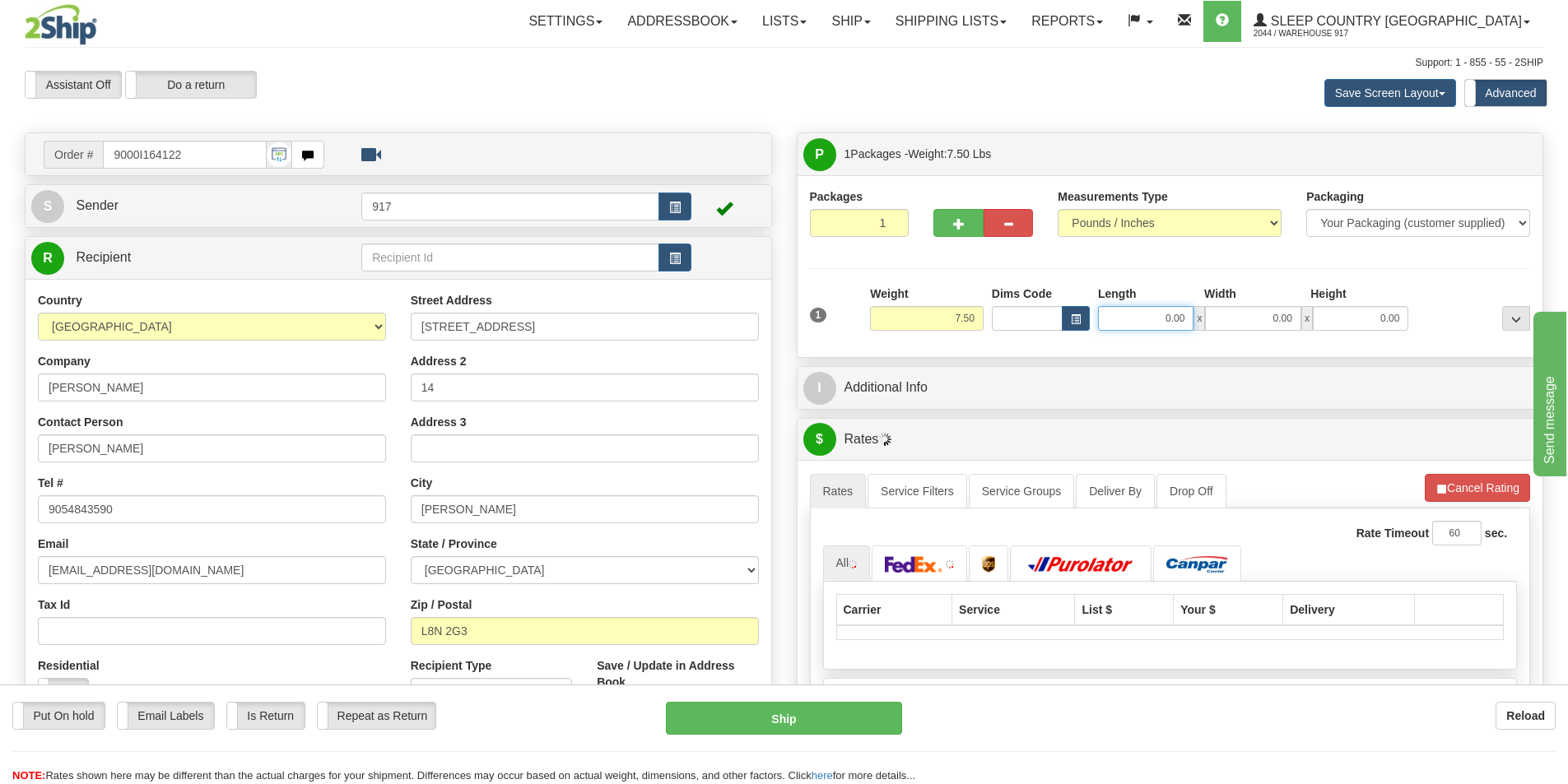
click at [1137, 322] on input "0.00" at bounding box center [1145, 318] width 95 height 25
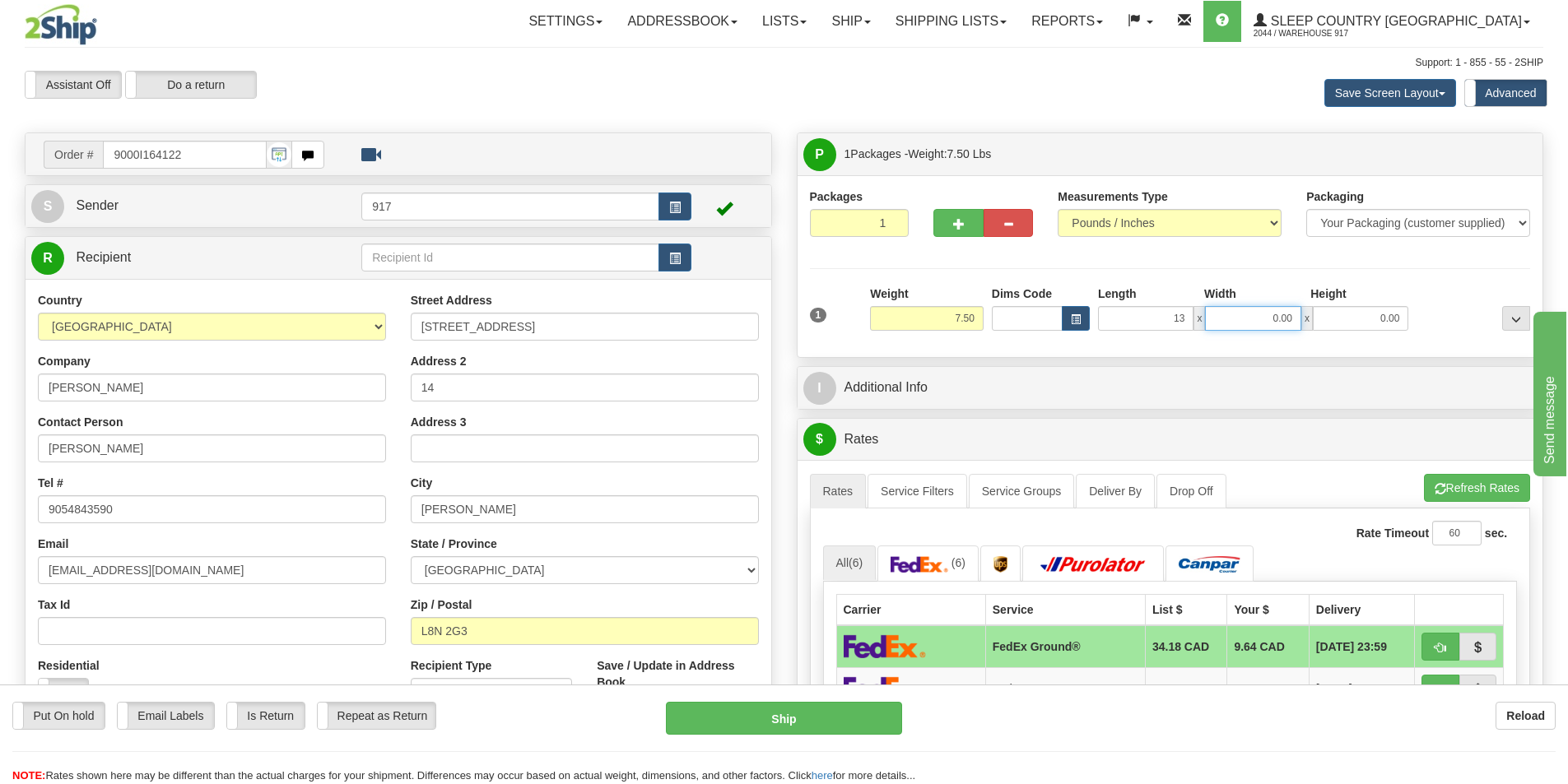
type input "13.00"
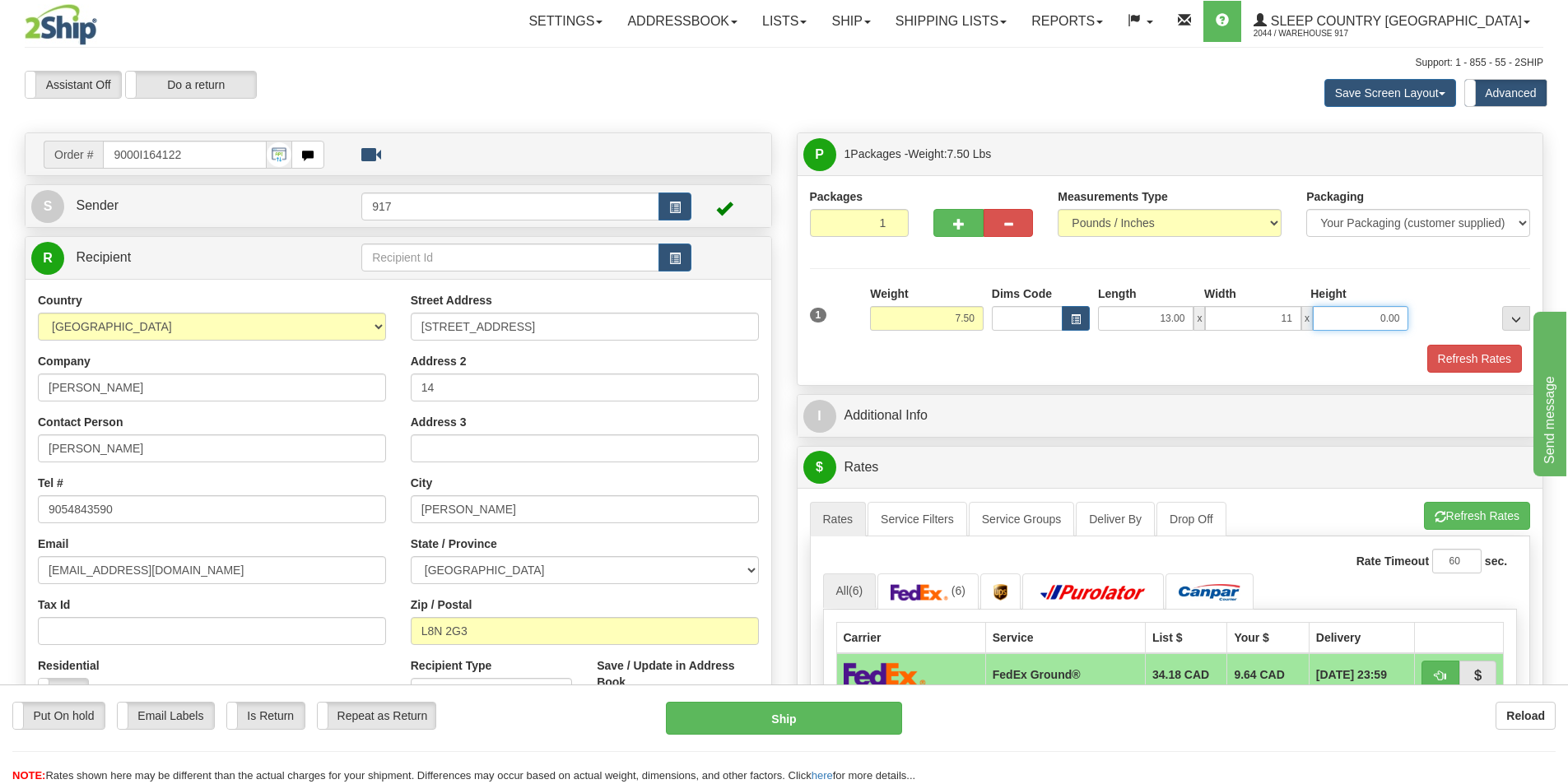
type input "11.00"
type input "5.00"
click at [1128, 358] on div "Refresh Rates" at bounding box center [1170, 359] width 729 height 28
click at [1452, 354] on button "Refresh Rates" at bounding box center [1474, 359] width 94 height 28
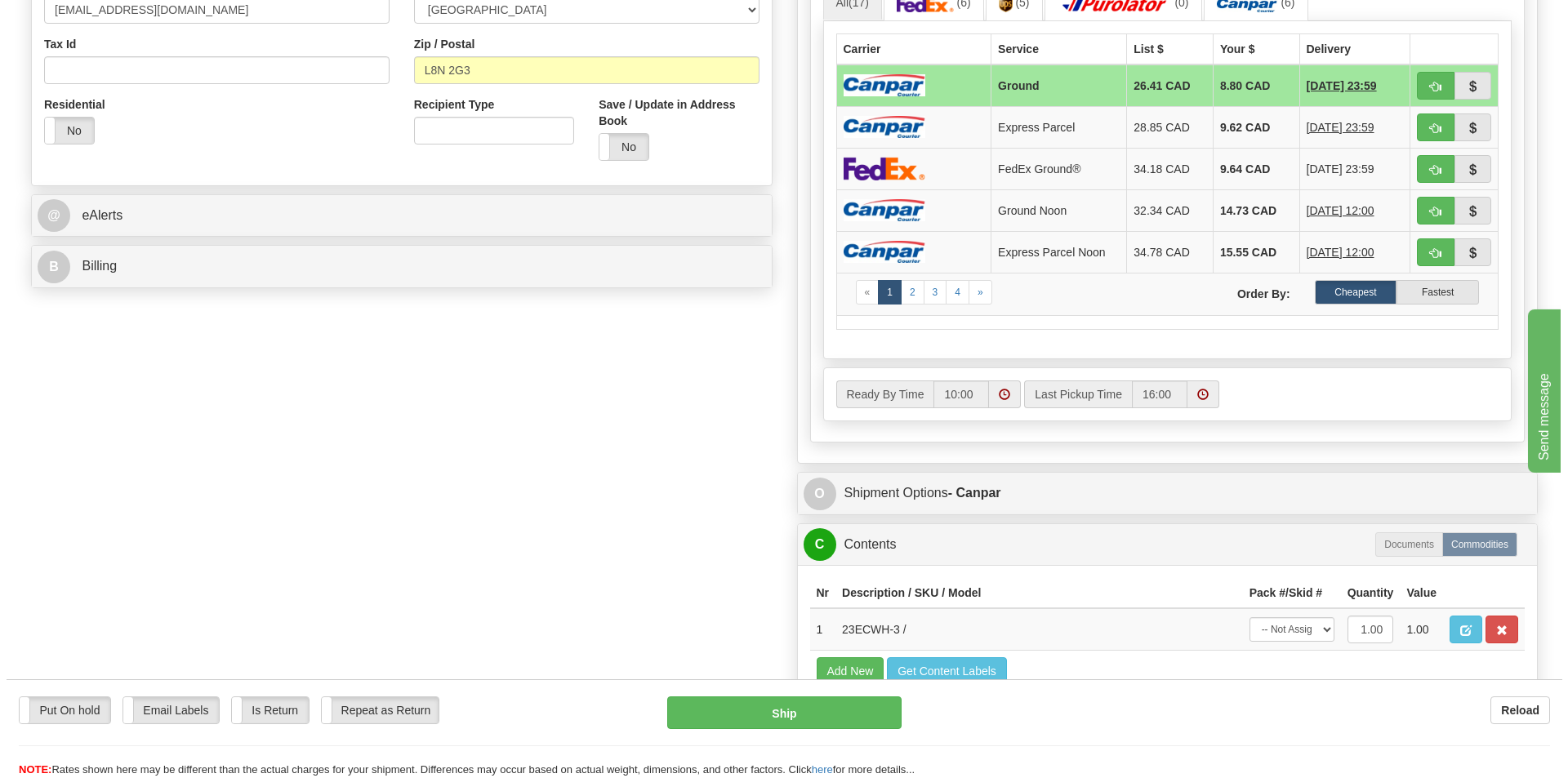
scroll to position [572, 0]
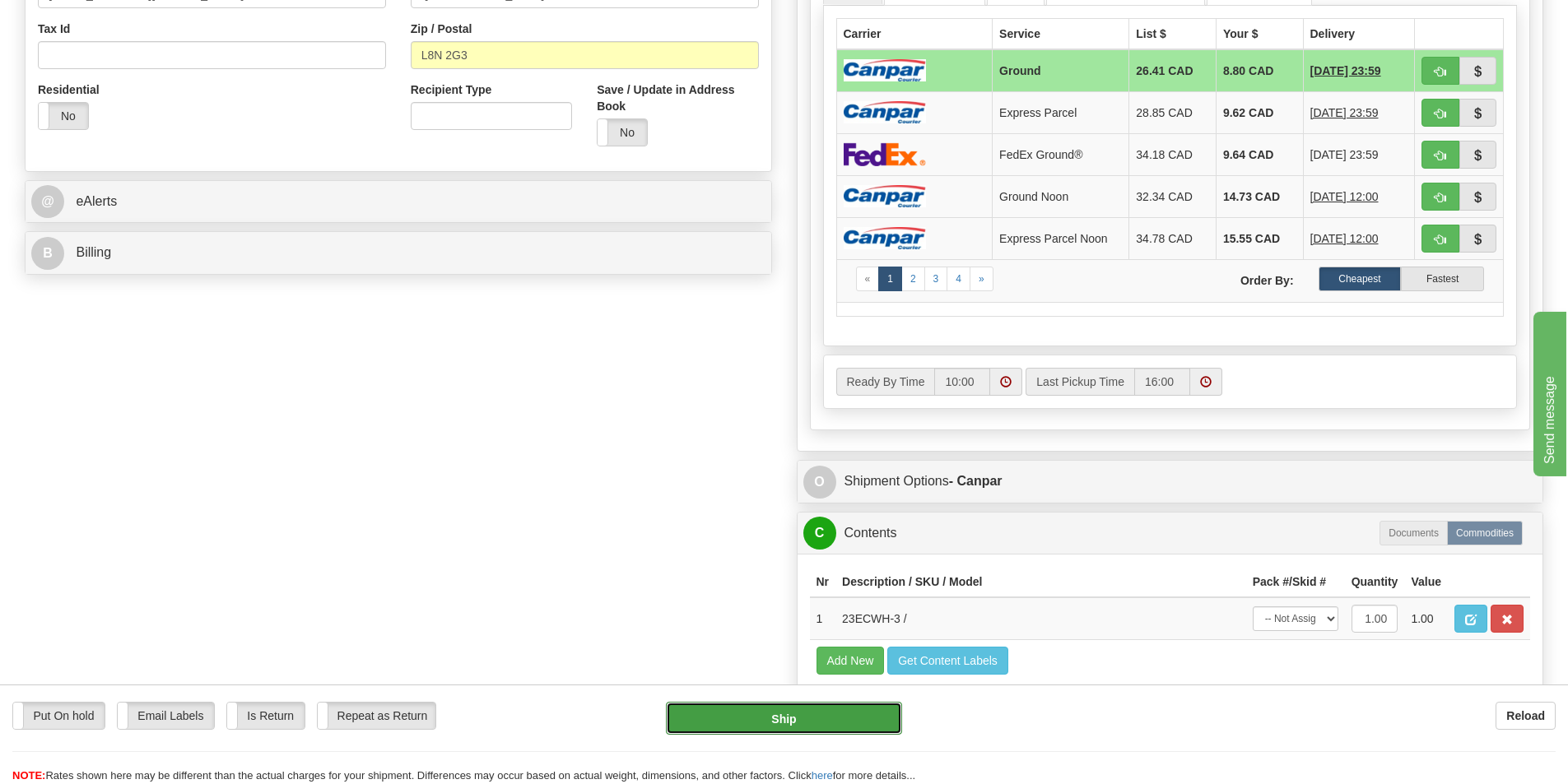
click at [804, 718] on button "Ship" at bounding box center [784, 718] width 236 height 33
type input "1"
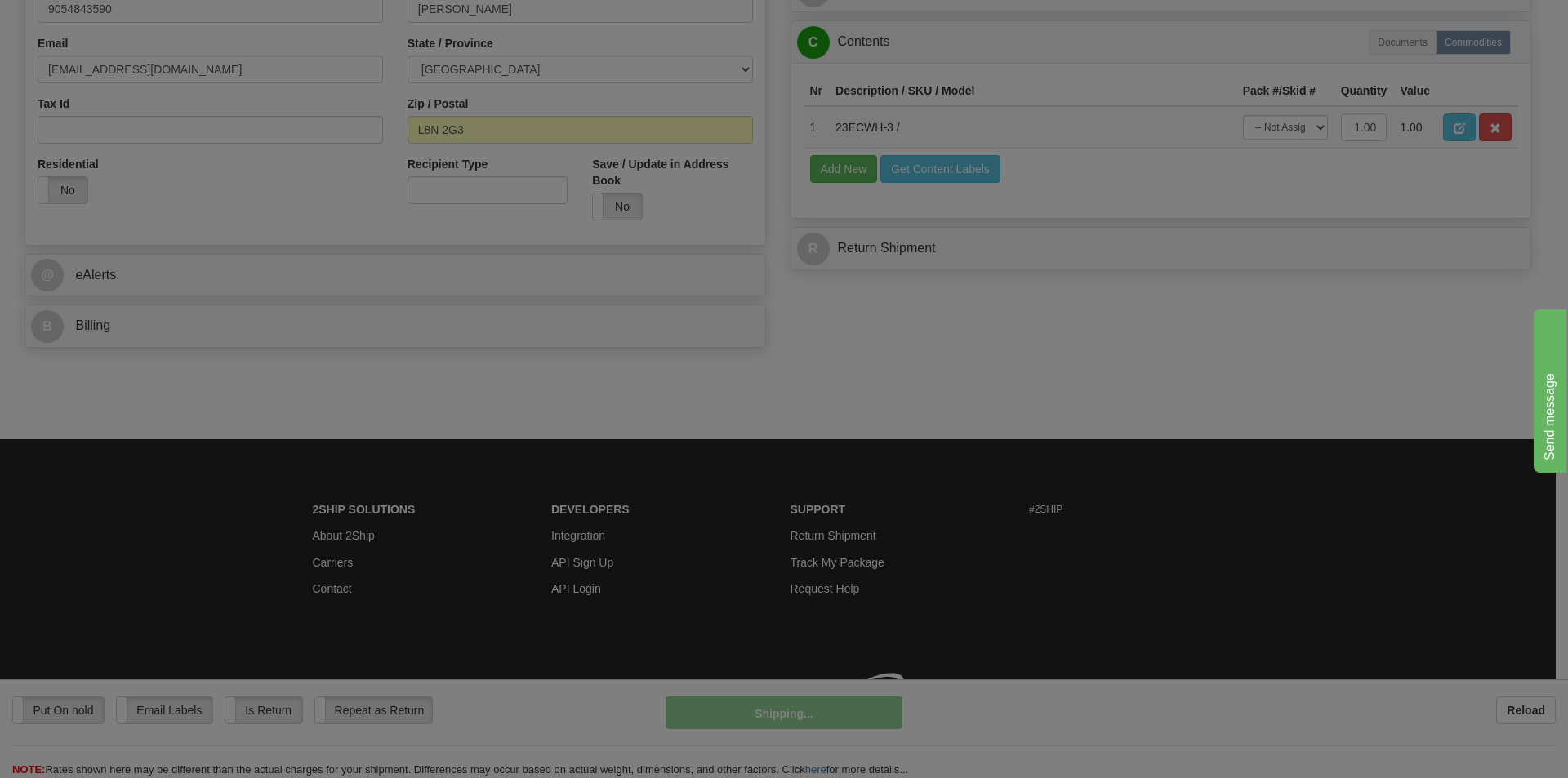
scroll to position [521, 0]
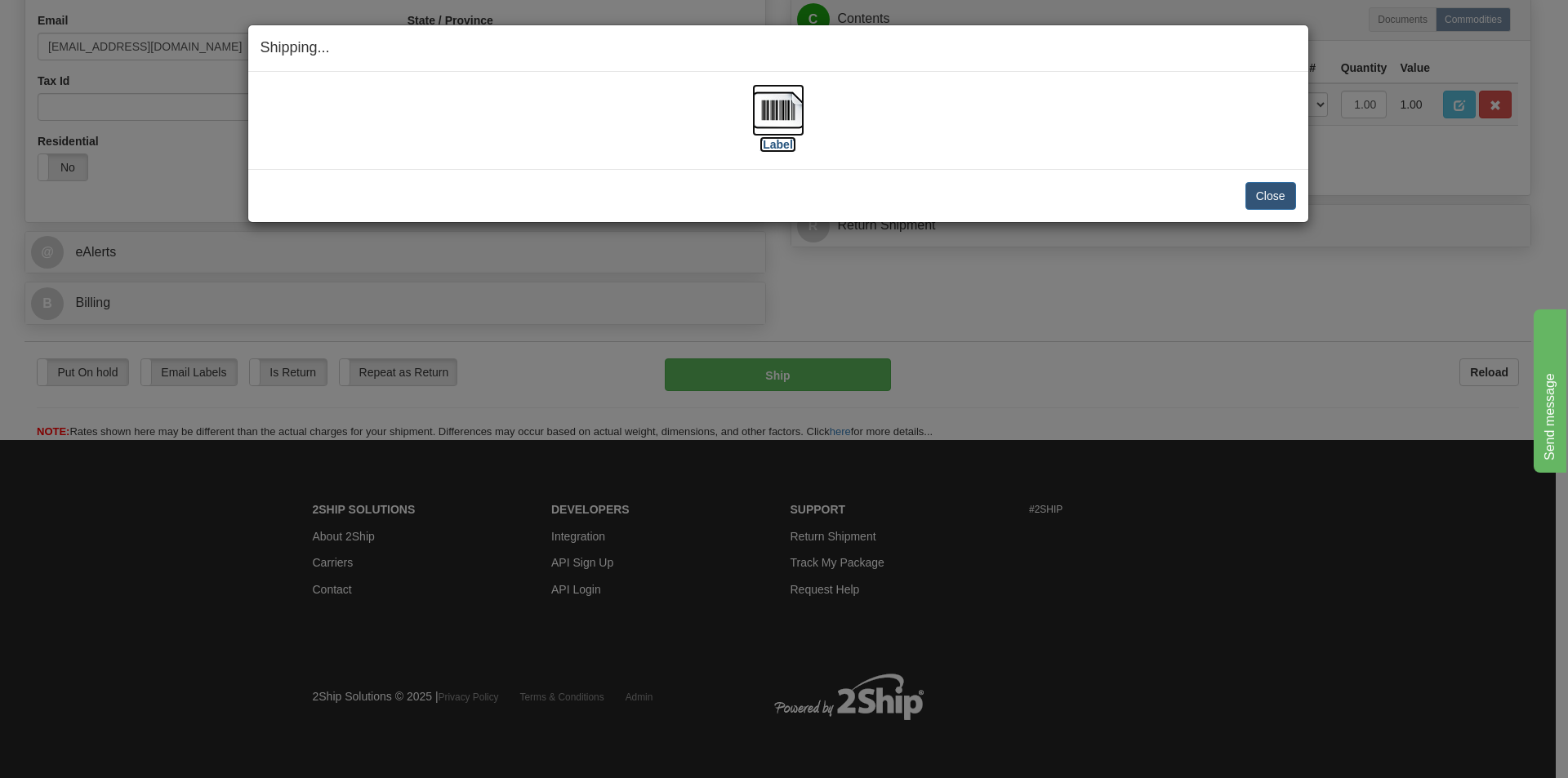
click at [765, 109] on img at bounding box center [778, 110] width 52 height 52
click at [1259, 204] on button "Close" at bounding box center [1270, 197] width 51 height 28
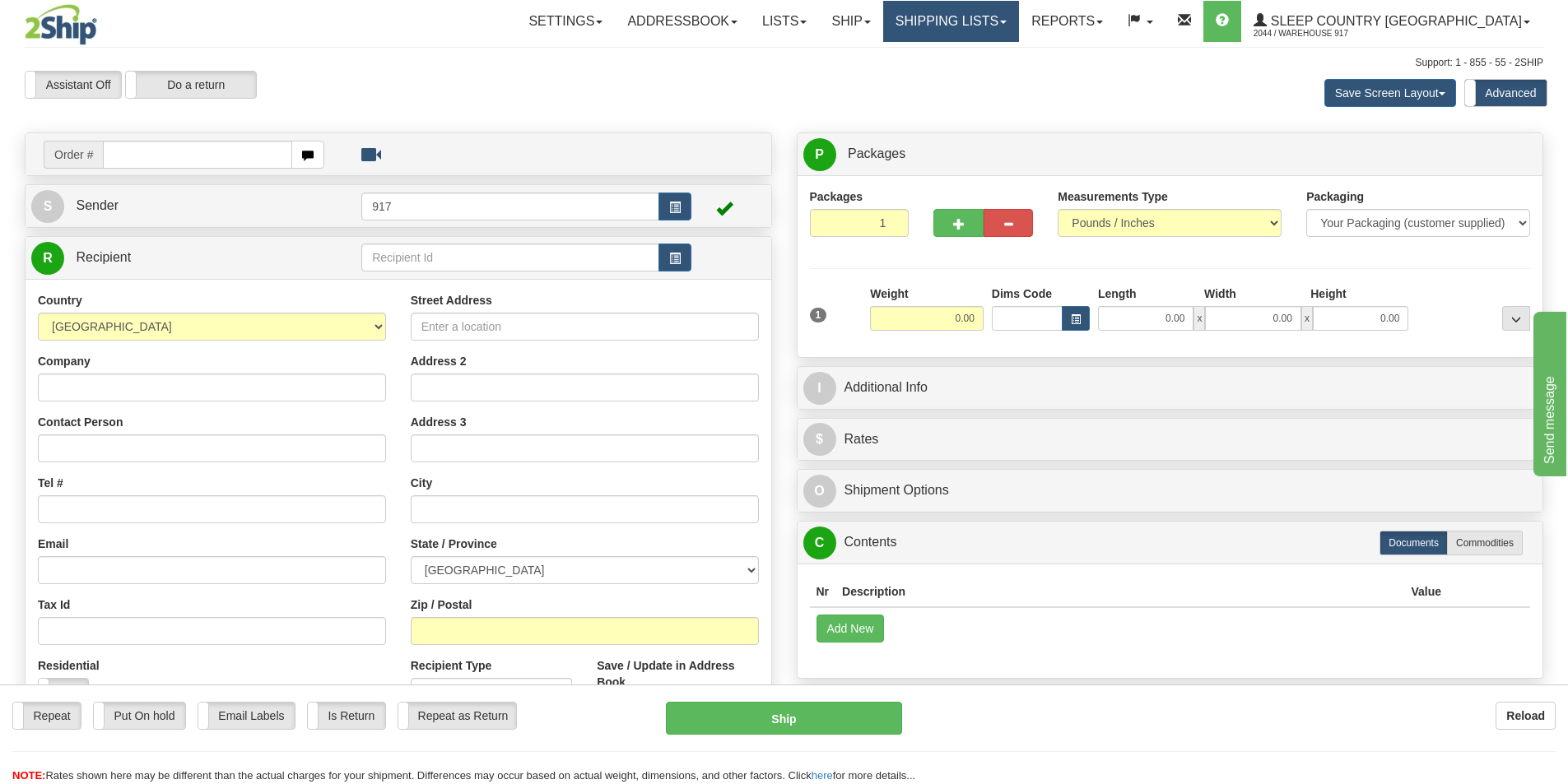
click at [1019, 23] on link "Shipping lists" at bounding box center [951, 22] width 136 height 42
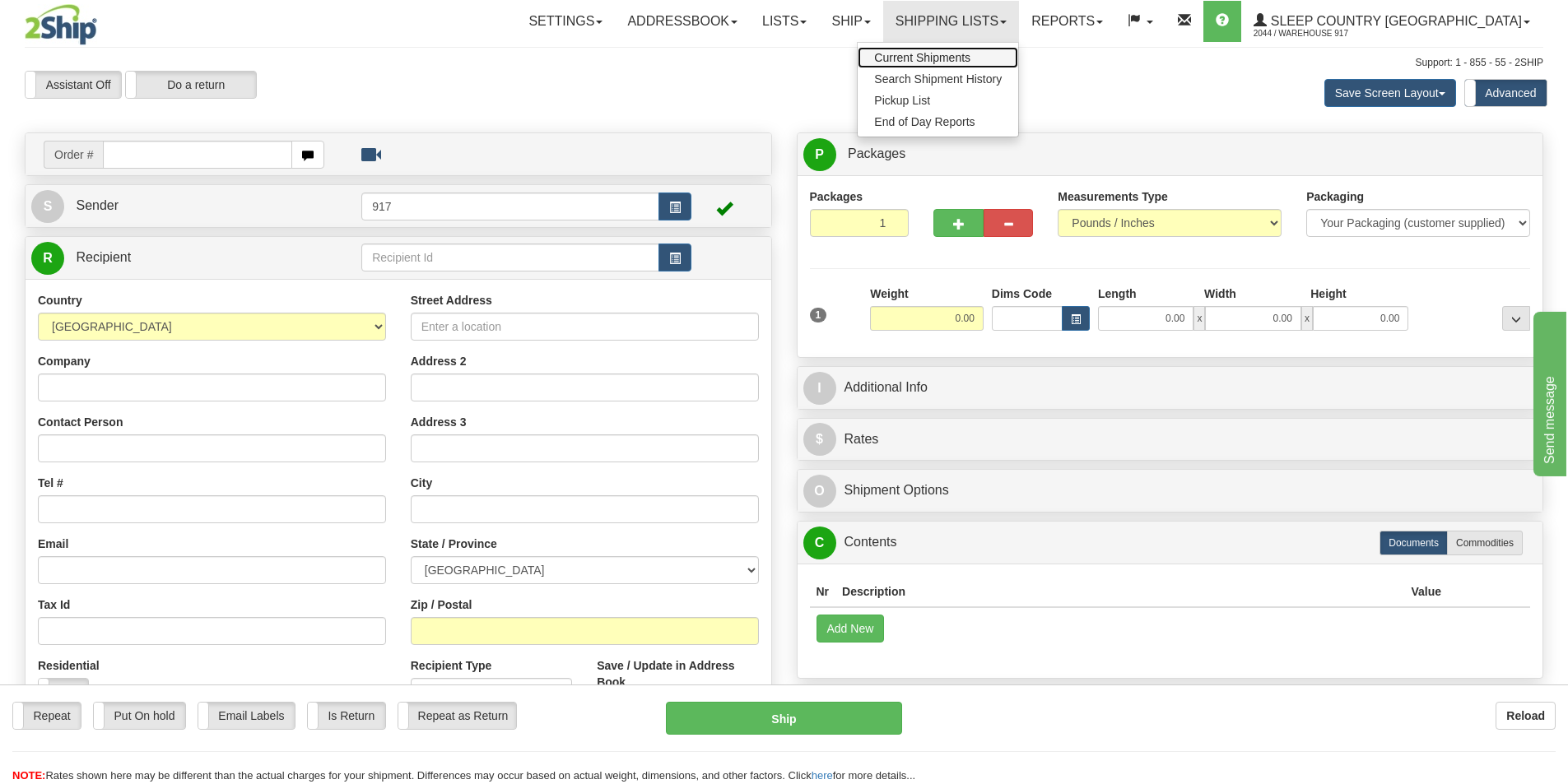
click at [970, 58] on span "Current Shipments" at bounding box center [922, 58] width 96 height 13
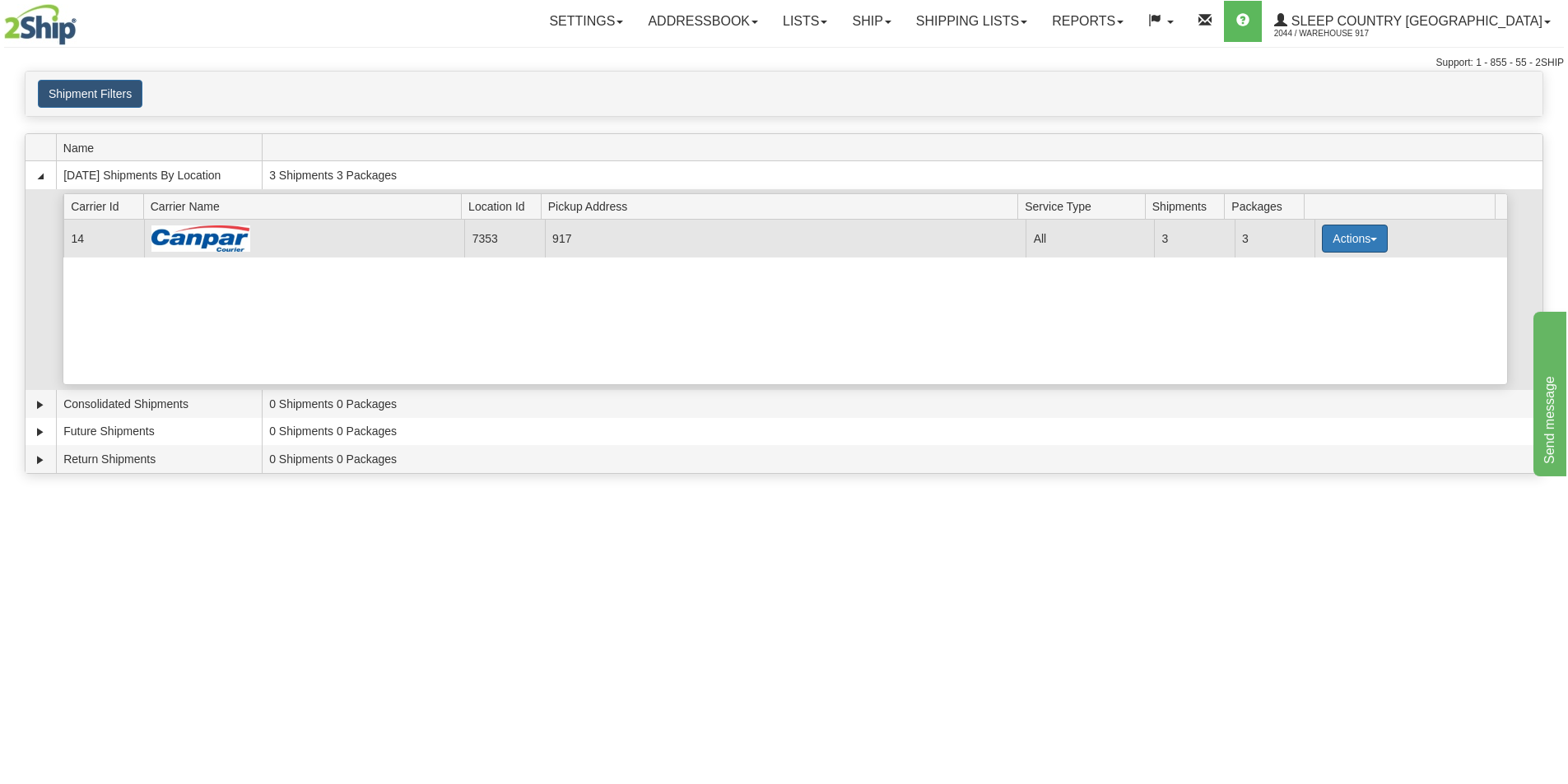
click at [1342, 245] on button "Actions" at bounding box center [1355, 239] width 66 height 28
click at [1306, 293] on span "Close" at bounding box center [1291, 291] width 38 height 11
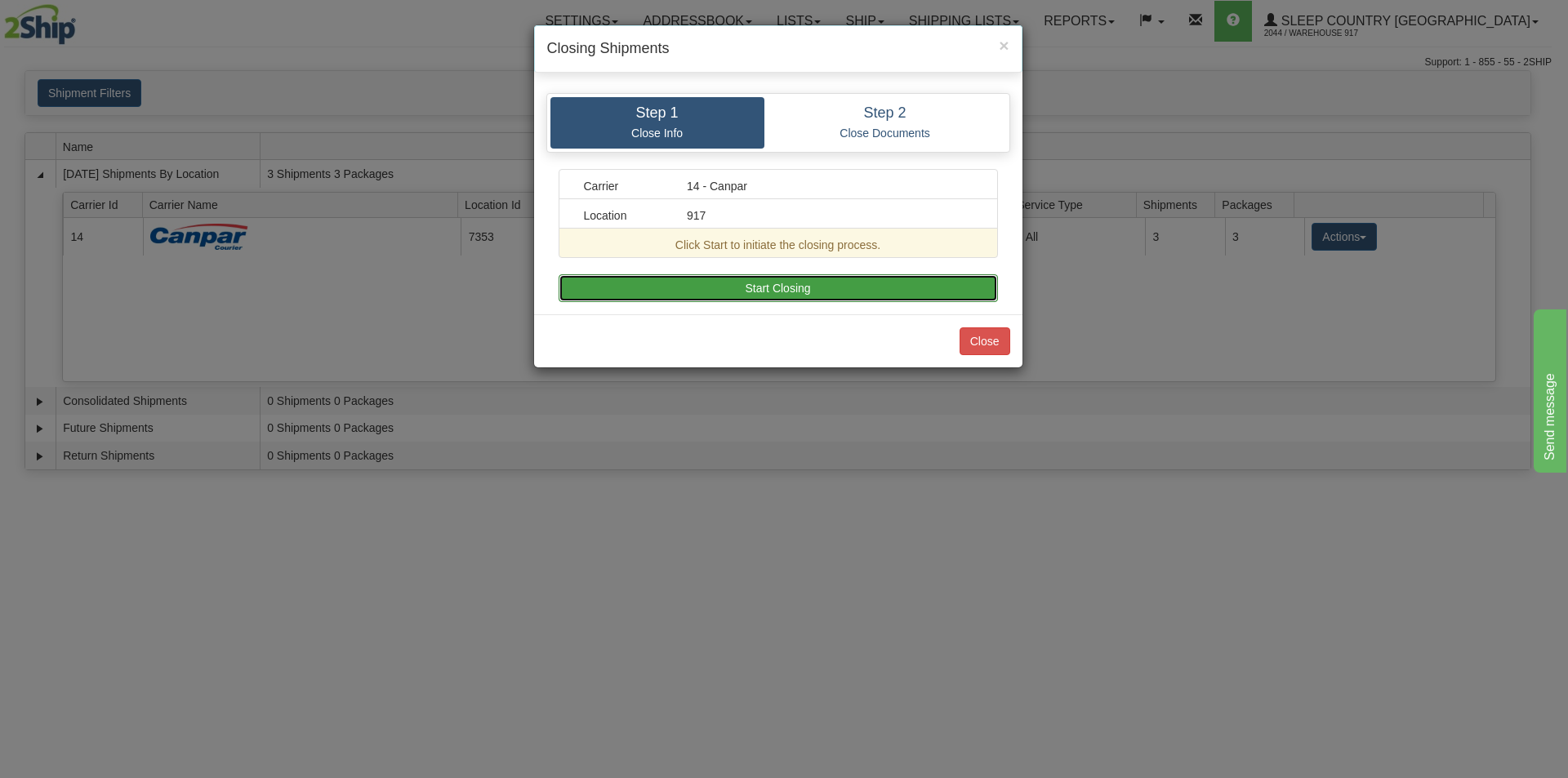
click at [825, 278] on button "Start Closing" at bounding box center [778, 288] width 439 height 28
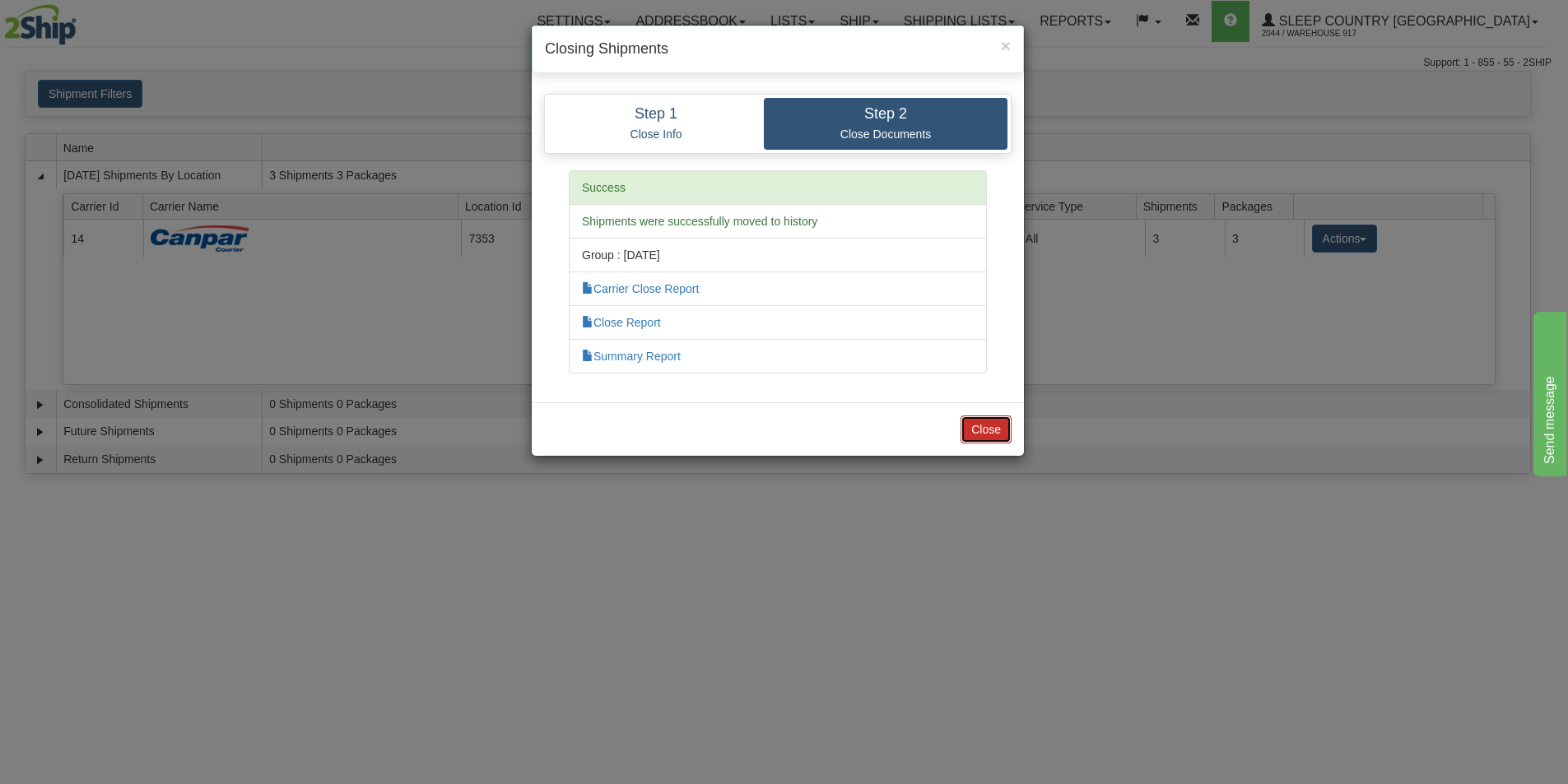
click at [969, 432] on button "Close" at bounding box center [986, 429] width 51 height 28
